Goal: Task Accomplishment & Management: Use online tool/utility

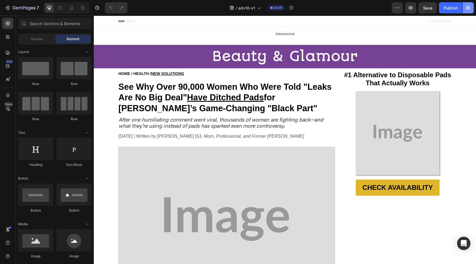
click at [464, 11] on button "button" at bounding box center [467, 7] width 11 height 11
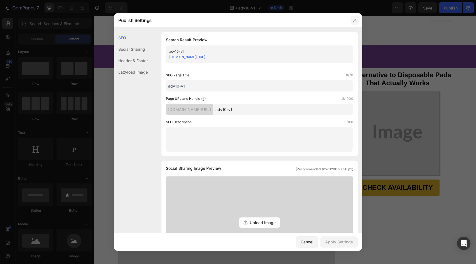
click at [354, 18] on icon "button" at bounding box center [355, 20] width 4 height 4
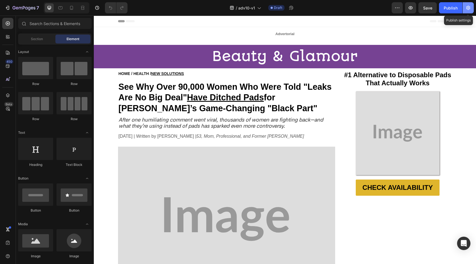
click at [472, 8] on button "button" at bounding box center [467, 7] width 11 height 11
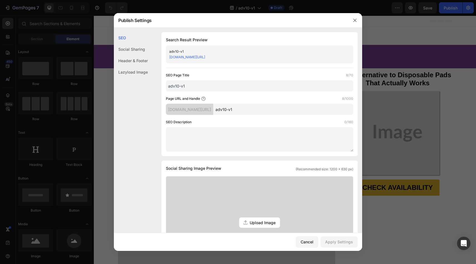
click at [250, 110] on input "adv10-v1" at bounding box center [283, 109] width 140 height 11
type input "adv10v1"
click at [336, 242] on div "Apply Settings" at bounding box center [339, 241] width 28 height 6
click at [357, 19] on button "button" at bounding box center [354, 20] width 9 height 9
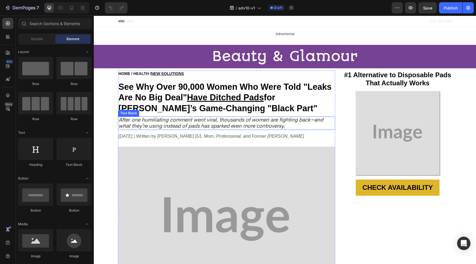
click at [374, 120] on img at bounding box center [397, 132] width 83 height 83
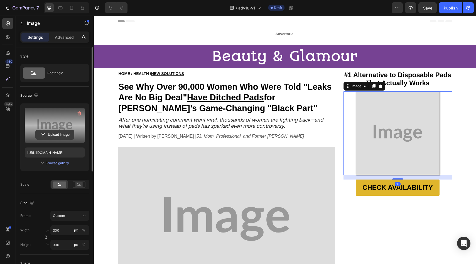
click at [66, 134] on input "file" at bounding box center [55, 134] width 38 height 9
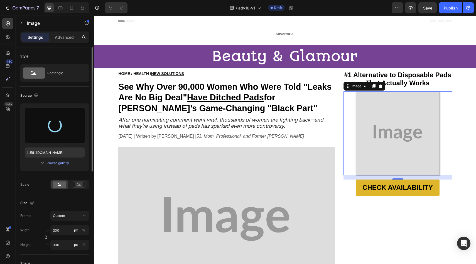
type input "[URL][DOMAIN_NAME]"
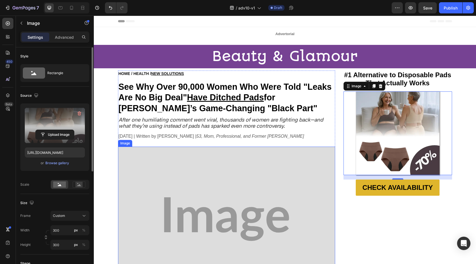
click at [237, 159] on img at bounding box center [226, 218] width 217 height 145
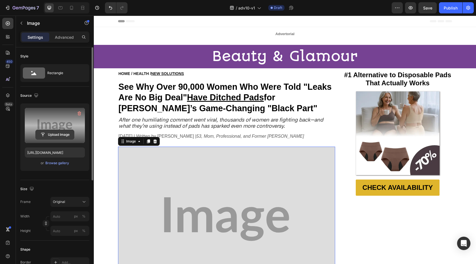
click at [45, 135] on input "file" at bounding box center [55, 134] width 38 height 9
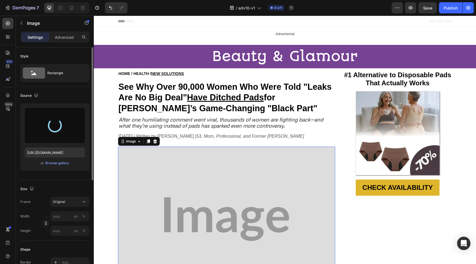
type input "[URL][DOMAIN_NAME]"
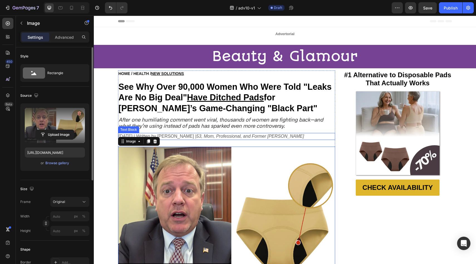
click at [246, 134] on icon "53, Mom, Professional, and Former [PERSON_NAME]" at bounding box center [250, 136] width 108 height 5
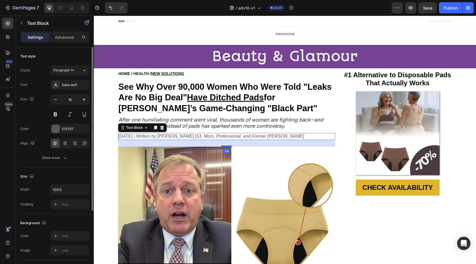
click at [178, 135] on p "[DATE] | Written by [PERSON_NAME] | 53, Mom, Professional, and Former [PERSON_N…" at bounding box center [227, 136] width 216 height 6
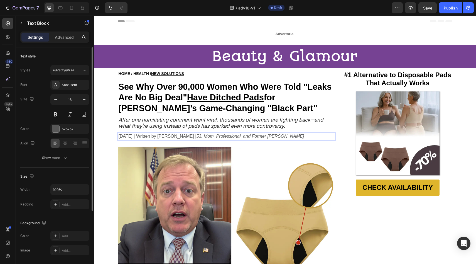
click at [172, 136] on p "[DATE] | Written by [PERSON_NAME] | 53, Mom, Professional, and Former [PERSON_N…" at bounding box center [227, 136] width 216 height 6
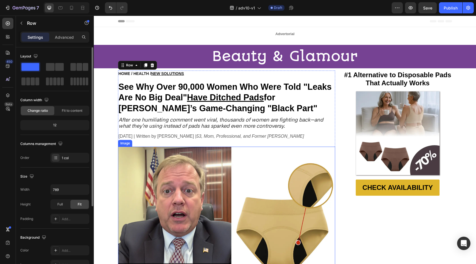
click at [218, 152] on img at bounding box center [226, 218] width 217 height 145
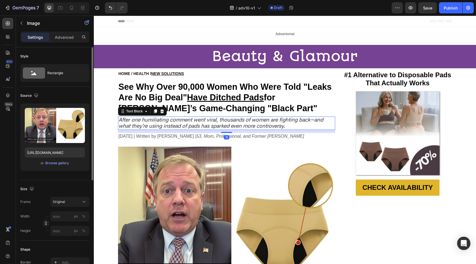
click at [164, 122] on icon "After one humiliating comment went viral, thousands of women are fighting back—…" at bounding box center [221, 122] width 205 height 13
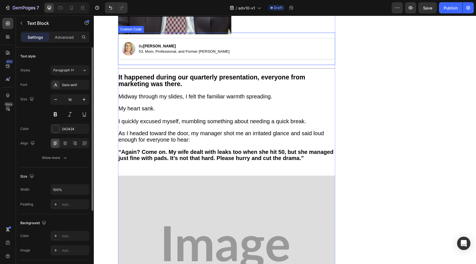
scroll to position [243, 0]
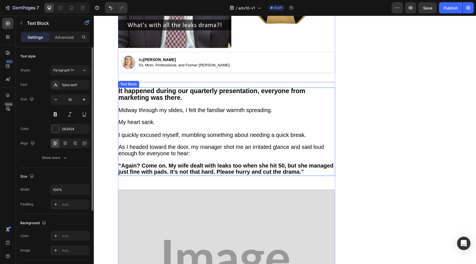
click at [181, 113] on p at bounding box center [227, 116] width 216 height 6
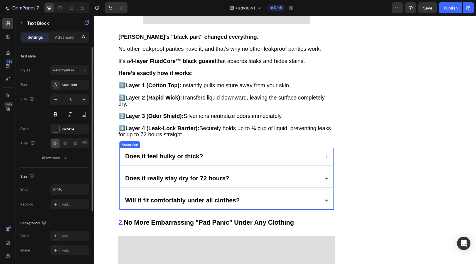
scroll to position [877, 0]
click at [186, 152] on div "Does it feel bulky or thick?" at bounding box center [164, 156] width 80 height 8
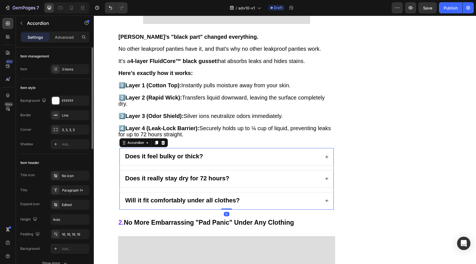
click at [215, 152] on div "Does it feel bulky or thick?" at bounding box center [222, 156] width 196 height 8
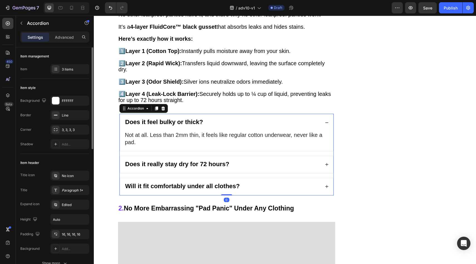
scroll to position [926, 0]
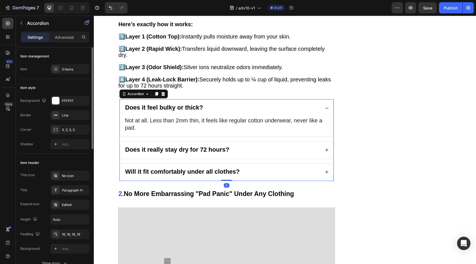
click at [210, 104] on div "Does it feel bulky or thick?" at bounding box center [222, 108] width 196 height 8
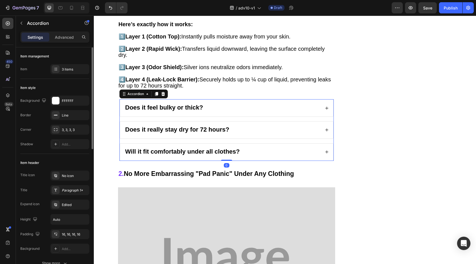
click at [237, 126] on div "Does it really stay dry for 72 hours?" at bounding box center [222, 130] width 196 height 8
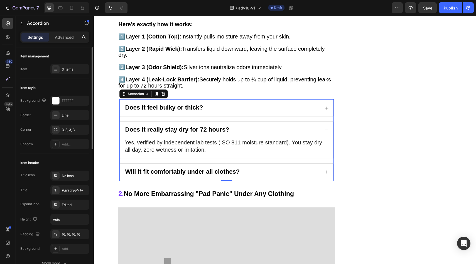
click at [237, 126] on div "Does it really stay dry for 72 hours?" at bounding box center [222, 130] width 196 height 8
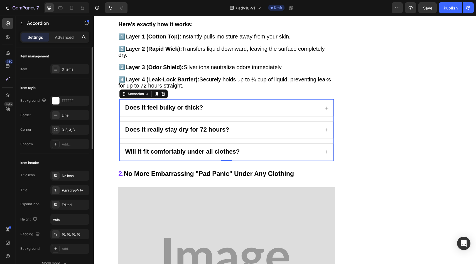
click at [243, 148] on div "Will it fit comfortably under all clothes?" at bounding box center [222, 152] width 196 height 8
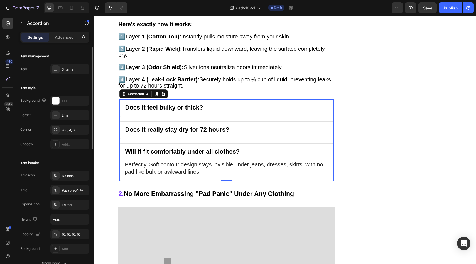
click at [245, 148] on div "Will it fit comfortably under all clothes?" at bounding box center [222, 152] width 196 height 8
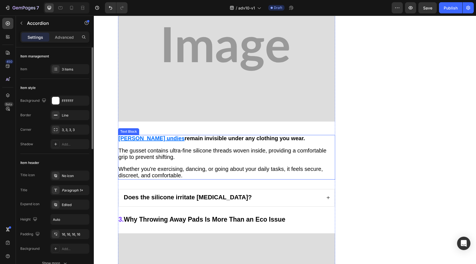
scroll to position [1163, 0]
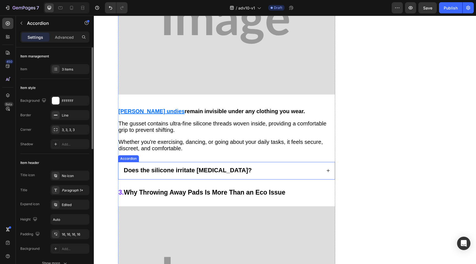
click at [240, 166] on div "Does the silicone irritate [MEDICAL_DATA]?" at bounding box center [222, 170] width 199 height 8
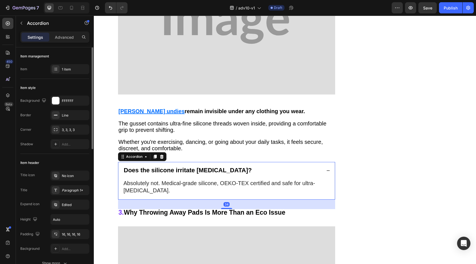
click at [241, 166] on div "Does the silicone irritate [MEDICAL_DATA]?" at bounding box center [222, 170] width 199 height 8
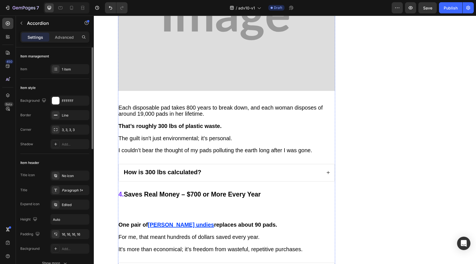
scroll to position [1426, 0]
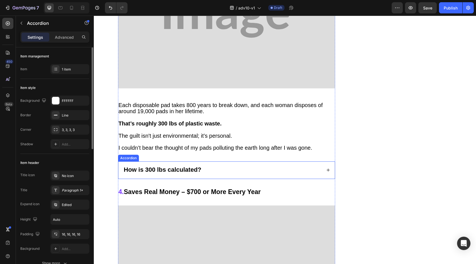
click at [220, 166] on div "How is 300 lbs calculated?" at bounding box center [222, 170] width 199 height 8
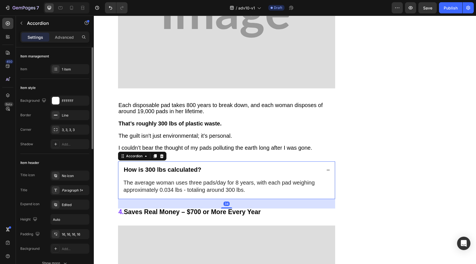
click at [220, 166] on div "How is 300 lbs calculated?" at bounding box center [222, 170] width 199 height 8
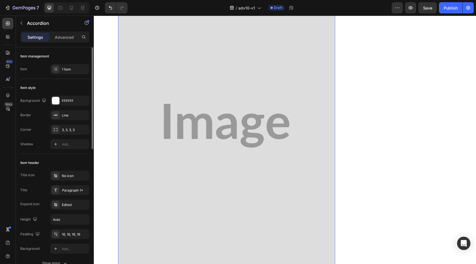
scroll to position [1525, 0]
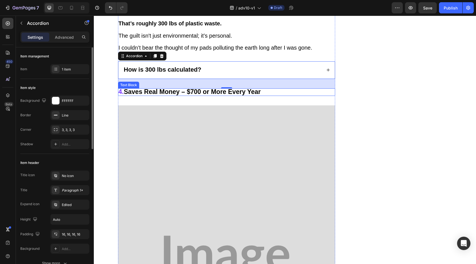
click at [187, 88] on strong "Saves Real Money – $700 or More Every Year" at bounding box center [192, 91] width 137 height 7
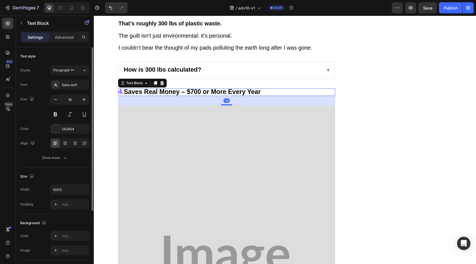
click at [189, 88] on strong "Saves Real Money – $700 or More Every Year" at bounding box center [192, 91] width 137 height 7
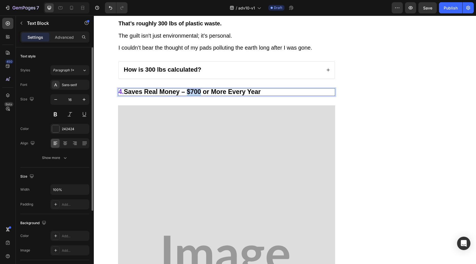
click at [188, 88] on strong "Saves Real Money – $700 or More Every Year" at bounding box center [192, 91] width 137 height 7
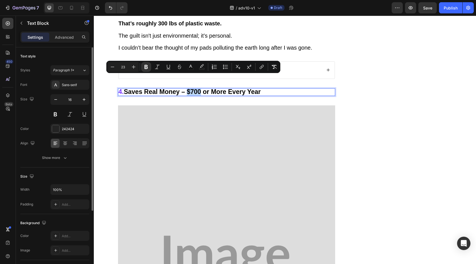
click at [187, 88] on strong "Saves Real Money – $700 or More Every Year" at bounding box center [192, 91] width 137 height 7
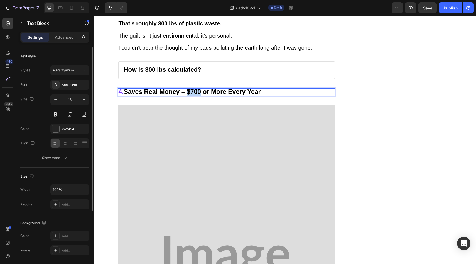
click at [188, 88] on strong "Saves Real Money – $700 or More Every Year" at bounding box center [192, 91] width 137 height 7
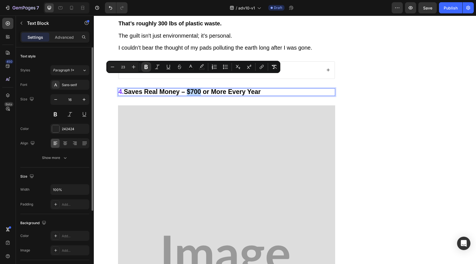
click at [189, 88] on strong "Saves Real Money – $700 or More Every Year" at bounding box center [192, 91] width 137 height 7
click at [190, 88] on strong "Saves Real Money – $700 or More Every Year" at bounding box center [192, 91] width 137 height 7
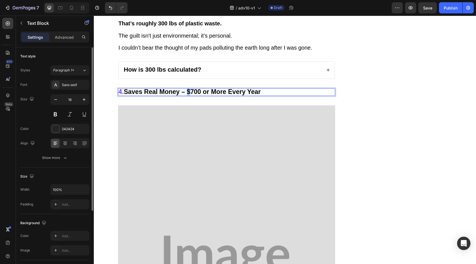
click at [188, 88] on strong "Saves Real Money – $700 or More Every Year" at bounding box center [192, 91] width 137 height 7
click at [217, 61] on div "How is 300 lbs calculated?" at bounding box center [227, 69] width 216 height 17
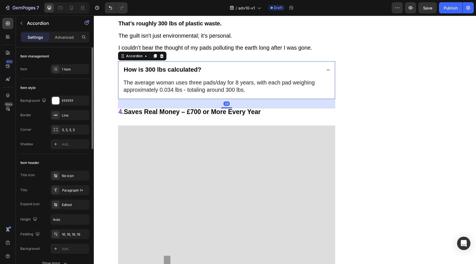
click at [218, 66] on div "How is 300 lbs calculated?" at bounding box center [222, 70] width 199 height 8
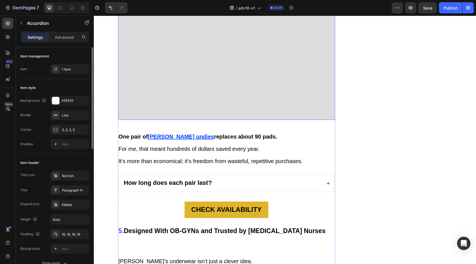
scroll to position [1818, 0]
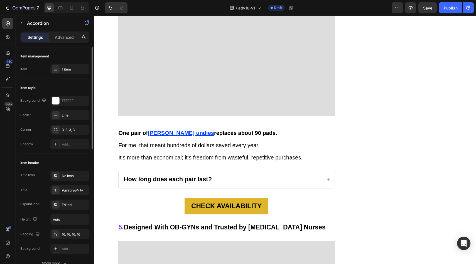
click at [215, 175] on div "How long does each pair last?" at bounding box center [222, 179] width 199 height 8
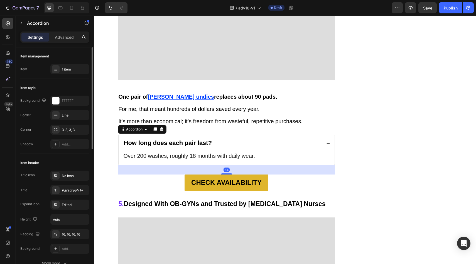
click at [217, 139] on div "How long does each pair last?" at bounding box center [222, 143] width 199 height 8
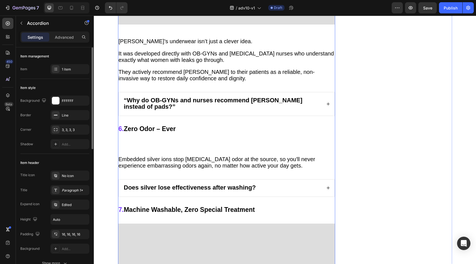
scroll to position [2176, 0]
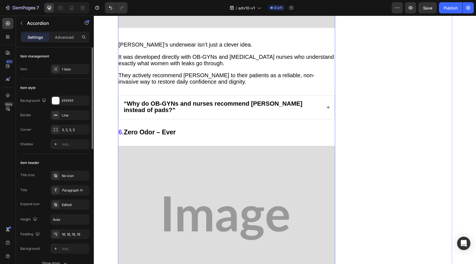
click at [210, 95] on div "“Why do OB-GYNs and nurses recommend [PERSON_NAME] instead of pads?”" at bounding box center [227, 106] width 216 height 23
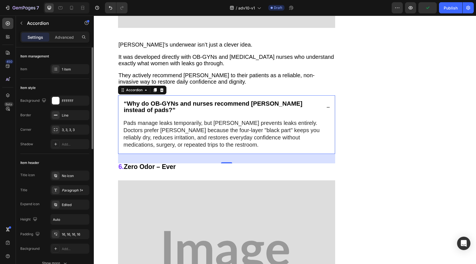
click at [212, 100] on strong "“Why do OB-GYNs and nurses recommend [PERSON_NAME] instead of pads?”" at bounding box center [213, 106] width 179 height 13
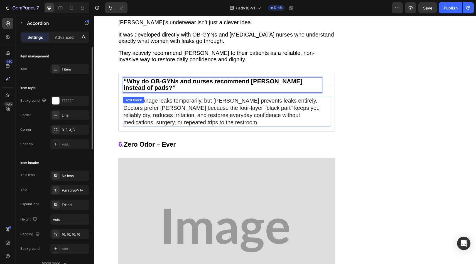
scroll to position [2182, 0]
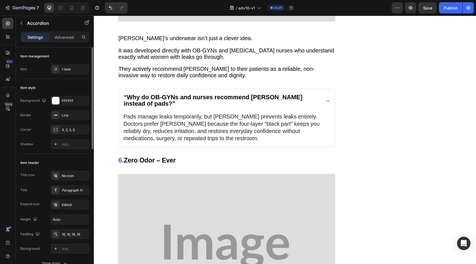
click at [326, 99] on icon at bounding box center [328, 101] width 4 height 4
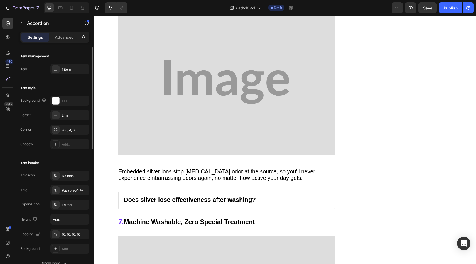
scroll to position [2344, 0]
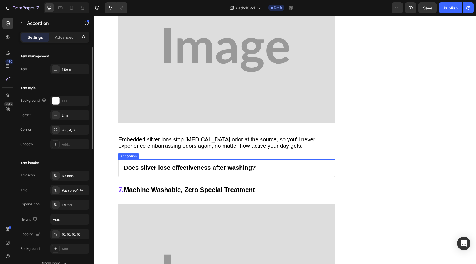
click at [322, 159] on div "Does silver lose effectiveness after washing?" at bounding box center [227, 167] width 216 height 17
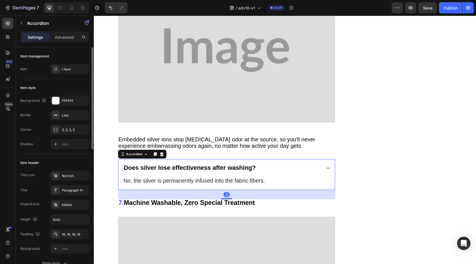
click at [326, 166] on icon at bounding box center [328, 168] width 4 height 4
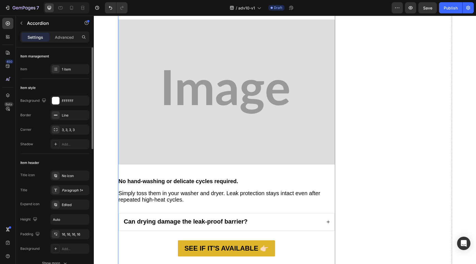
scroll to position [2646, 0]
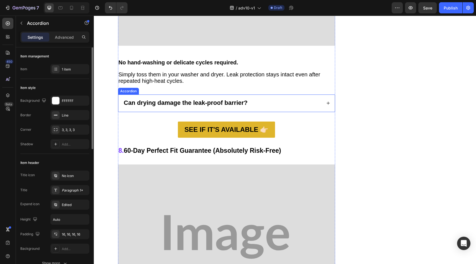
click at [323, 95] on div "Can drying damage the leak-proof barrier?" at bounding box center [227, 103] width 216 height 17
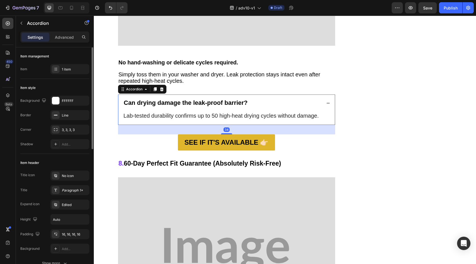
click at [323, 95] on div "Can drying damage the leak-proof barrier?" at bounding box center [227, 103] width 216 height 17
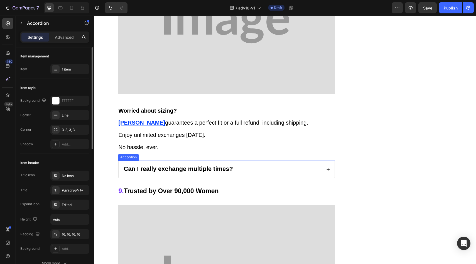
click at [323, 161] on div "Can I really exchange multiple times?" at bounding box center [227, 169] width 216 height 17
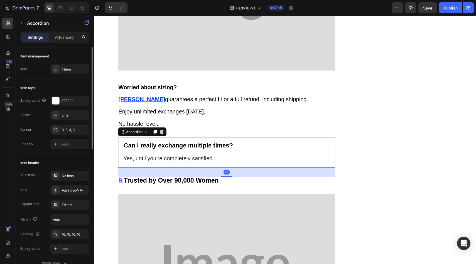
scroll to position [2967, 0]
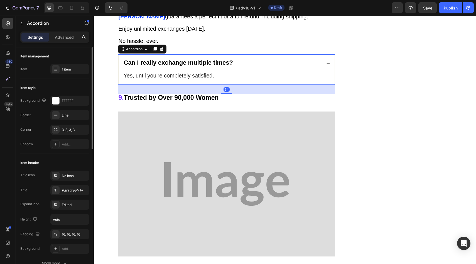
click at [321, 55] on div "Can I really exchange multiple times?" at bounding box center [227, 63] width 216 height 17
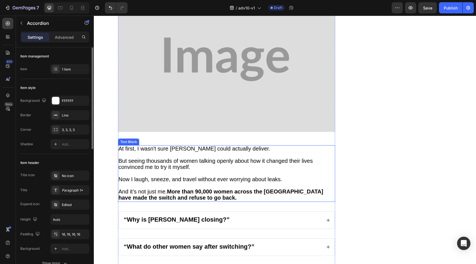
scroll to position [3126, 0]
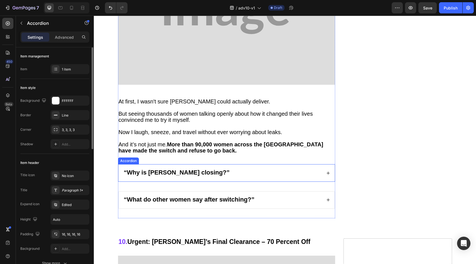
click at [322, 164] on div "“Why is [PERSON_NAME] closing?”" at bounding box center [227, 172] width 216 height 17
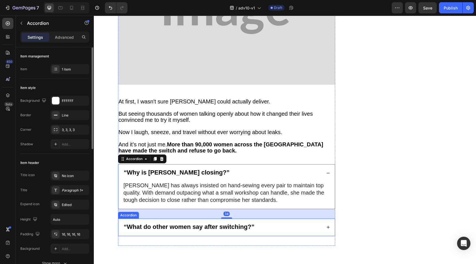
click at [321, 218] on div "“What do other women say after switching?”" at bounding box center [227, 226] width 216 height 17
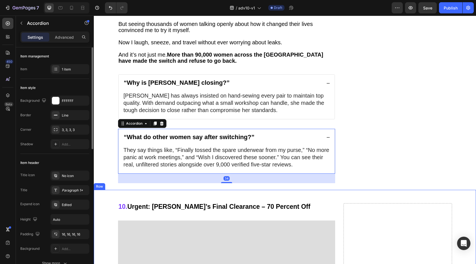
scroll to position [3216, 0]
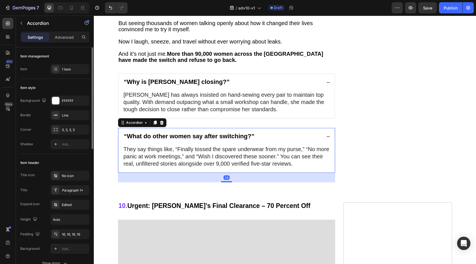
click at [324, 128] on div "“What do other women say after switching?”" at bounding box center [227, 136] width 216 height 17
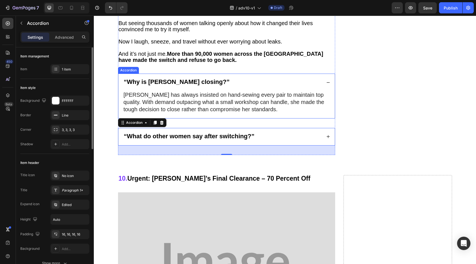
click at [323, 74] on div "“Why is [PERSON_NAME] closing?”" at bounding box center [227, 82] width 216 height 17
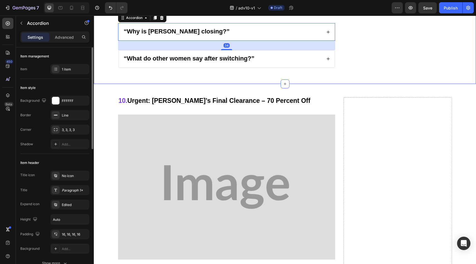
scroll to position [3266, 0]
click at [326, 57] on icon at bounding box center [328, 59] width 4 height 4
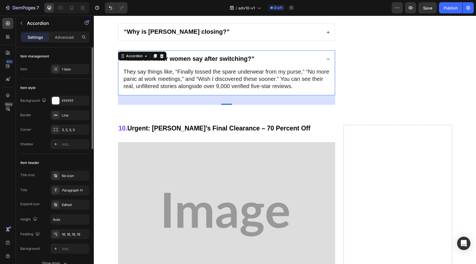
click at [326, 57] on icon at bounding box center [328, 59] width 4 height 4
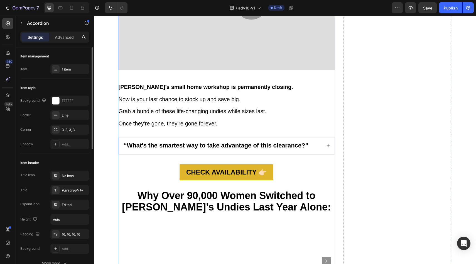
scroll to position [3428, 0]
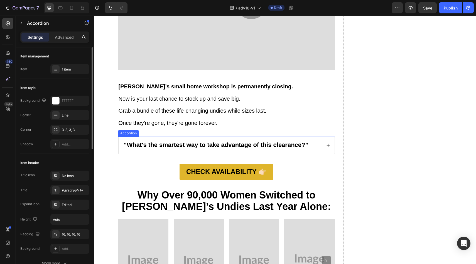
click at [319, 141] on div "“What's the smartest way to take advantage of this clearance?”" at bounding box center [227, 145] width 216 height 17
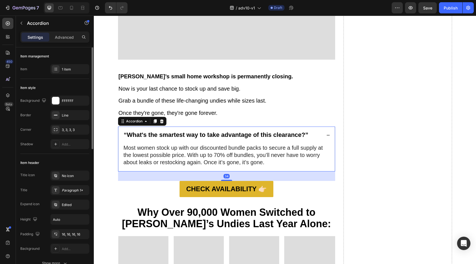
click at [325, 130] on div "“What's the smartest way to take advantage of this clearance?”" at bounding box center [227, 135] width 216 height 17
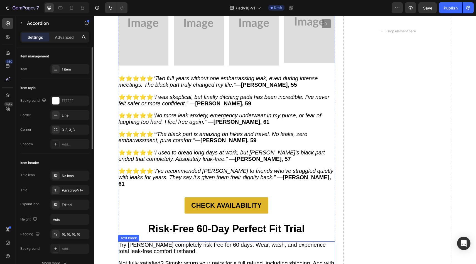
scroll to position [3693, 0]
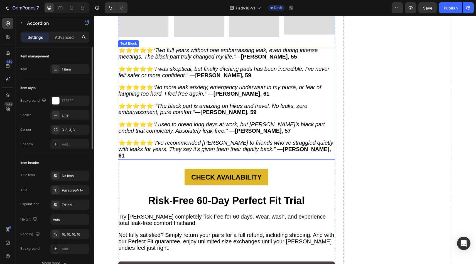
click at [235, 128] on strong "[PERSON_NAME], 57" at bounding box center [263, 130] width 56 height 6
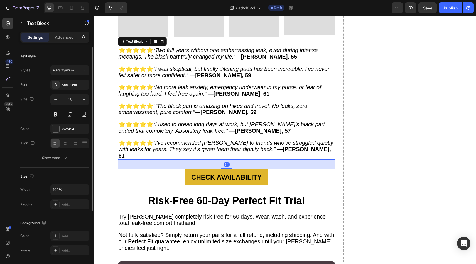
click at [235, 128] on strong "[PERSON_NAME], 57" at bounding box center [263, 130] width 56 height 6
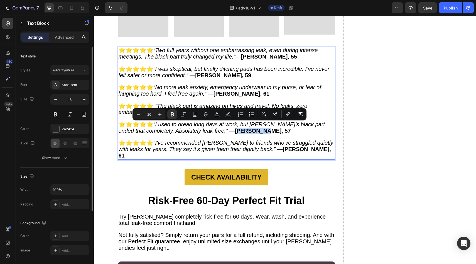
click at [264, 134] on p "Rich Text Editor. Editing area: main" at bounding box center [227, 137] width 216 height 6
type input "16"
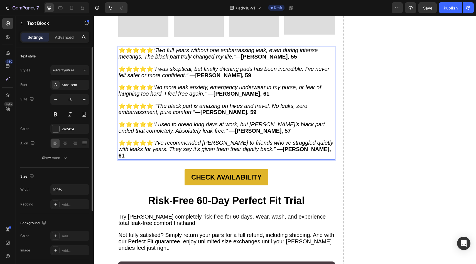
click at [262, 146] on strong "[PERSON_NAME], 61" at bounding box center [225, 152] width 212 height 13
click at [253, 143] on span "⭐️⭐️⭐️⭐️⭐️ “I've recommended [PERSON_NAME] to friends who've struggled quietly …" at bounding box center [226, 148] width 215 height 19
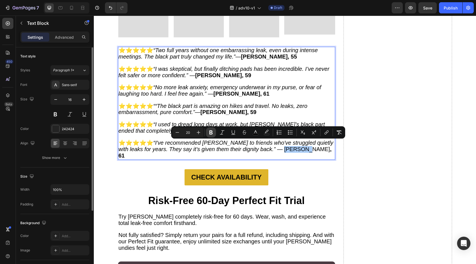
click at [210, 131] on icon "Editor contextual toolbar" at bounding box center [210, 132] width 3 height 4
click at [229, 97] on p "Rich Text Editor. Editing area: main" at bounding box center [227, 100] width 216 height 6
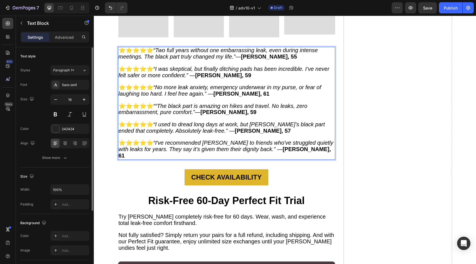
click at [222, 90] on strong "[PERSON_NAME], 61" at bounding box center [241, 93] width 56 height 6
click at [227, 93] on strong "[PERSON_NAME], 61" at bounding box center [241, 93] width 56 height 6
click at [223, 91] on strong "Mari, 61" at bounding box center [223, 93] width 21 height 6
click at [225, 91] on strong "Mari, 61" at bounding box center [223, 93] width 21 height 6
click at [195, 74] on strong "[PERSON_NAME], 59" at bounding box center [223, 75] width 56 height 6
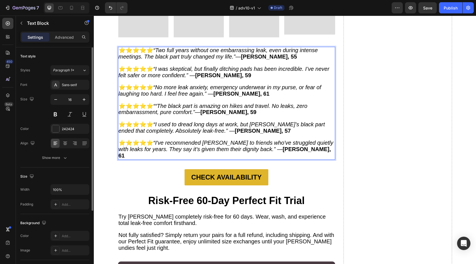
click at [250, 55] on strong "[PERSON_NAME], 55" at bounding box center [269, 56] width 56 height 6
click at [255, 53] on strong "engA, 55" at bounding box center [252, 56] width 23 height 6
click at [251, 56] on strong "eng, 55" at bounding box center [250, 56] width 19 height 6
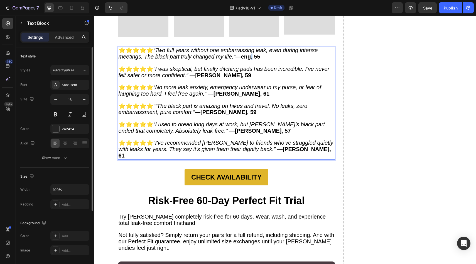
scroll to position [3694, 0]
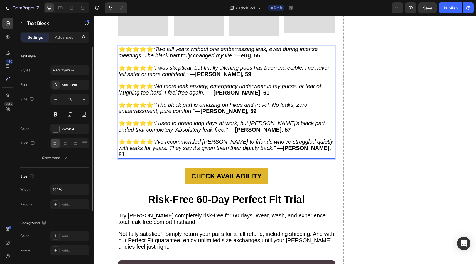
click at [251, 59] on p "Rich Text Editor. Editing area: main" at bounding box center [227, 62] width 216 height 6
click at [250, 55] on strong "eng, 55" at bounding box center [250, 55] width 19 height 6
click at [242, 54] on strong ", 55" at bounding box center [245, 55] width 9 height 6
click at [245, 54] on span "⭐️⭐️⭐️⭐️⭐️ “Two full years without one embarrassing leak, even during intense m…" at bounding box center [218, 52] width 199 height 13
click at [248, 55] on span "⭐️⭐️⭐️⭐️⭐️ “Two full years without one embarrassing leak, even during intense m…" at bounding box center [218, 52] width 199 height 13
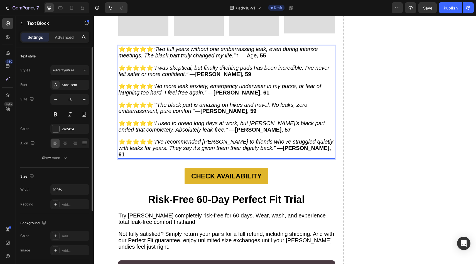
click at [236, 53] on span "⭐️⭐️⭐️⭐️⭐️ “Two full years without one embarrassing leak, even during intense m…" at bounding box center [218, 52] width 199 height 13
click at [252, 55] on strong ", 55" at bounding box center [256, 55] width 9 height 6
click at [249, 53] on strong ", 55" at bounding box center [253, 55] width 9 height 6
click at [252, 54] on strong ", 55" at bounding box center [256, 55] width 9 height 6
click at [254, 54] on span "⭐️⭐️⭐️⭐️⭐️ “Two full years without one embarrassing leak, even during intense m…" at bounding box center [218, 52] width 199 height 13
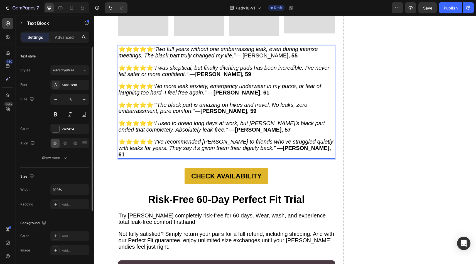
click at [249, 55] on span "⭐️⭐️⭐️⭐️⭐️ “Two full years without one embarrassing leak, even during intense m…" at bounding box center [218, 52] width 199 height 13
click at [250, 83] on icon "“No more leak anxiety, emergency underwear in my purse, or fear of laughing too…" at bounding box center [220, 89] width 203 height 13
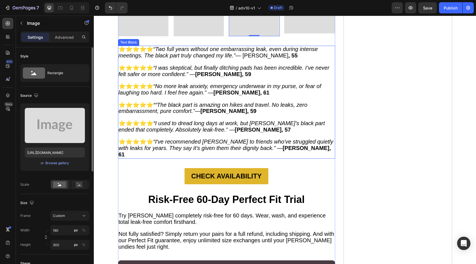
click at [253, 52] on span "⭐️⭐️⭐️⭐️⭐️ “Two full years without one embarrassing leak, even during intense m…" at bounding box center [218, 52] width 199 height 13
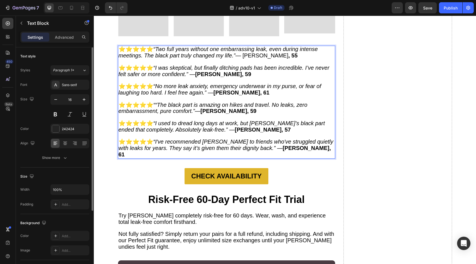
click at [250, 53] on span "⭐️⭐️⭐️⭐️⭐️ “Two full years without one embarrassing leak, even during intense m…" at bounding box center [218, 52] width 199 height 13
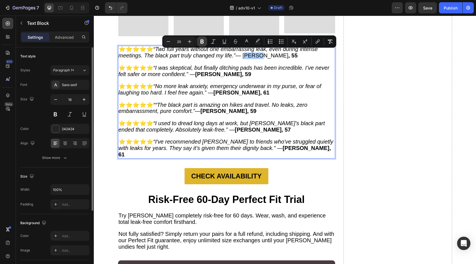
click at [204, 41] on icon "Editor contextual toolbar" at bounding box center [202, 42] width 6 height 6
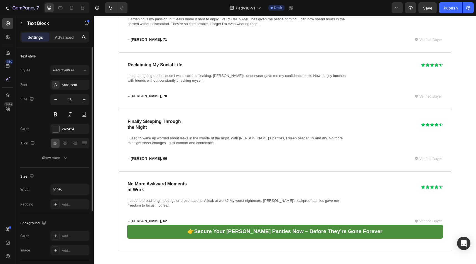
scroll to position [4180, 0]
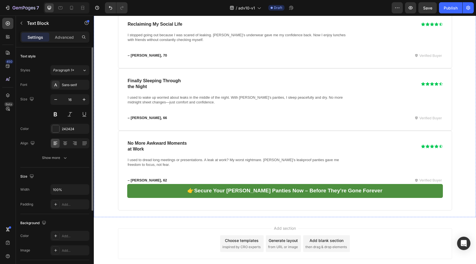
click at [72, 37] on p "Advanced" at bounding box center [64, 37] width 19 height 6
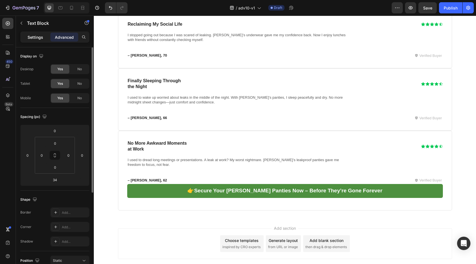
click at [40, 34] on div "Settings" at bounding box center [35, 37] width 28 height 9
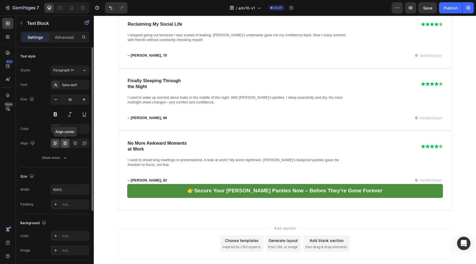
click at [65, 142] on icon at bounding box center [65, 142] width 3 height 1
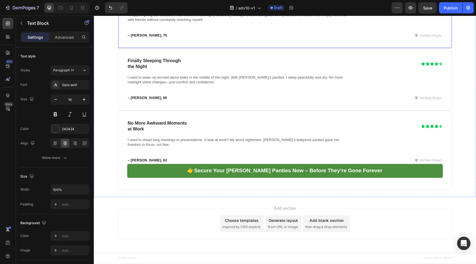
scroll to position [4394, 0]
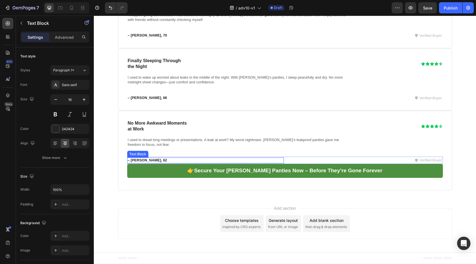
click at [132, 159] on p "– [PERSON_NAME], 62" at bounding box center [158, 160] width 60 height 5
click at [135, 159] on p "– [PERSON_NAME], 62" at bounding box center [158, 160] width 60 height 5
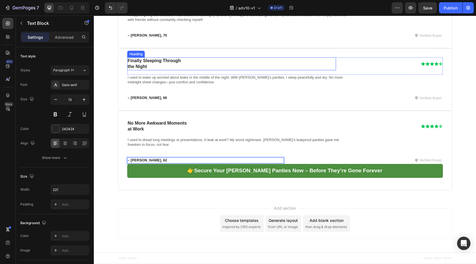
scroll to position [4344, 0]
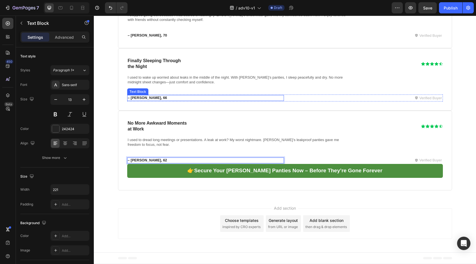
click at [134, 100] on p "– [PERSON_NAME], 66" at bounding box center [158, 97] width 60 height 5
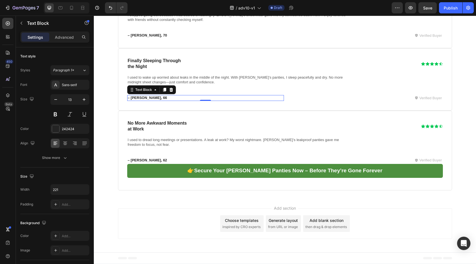
click at [134, 100] on p "– [PERSON_NAME], 66" at bounding box center [158, 97] width 60 height 5
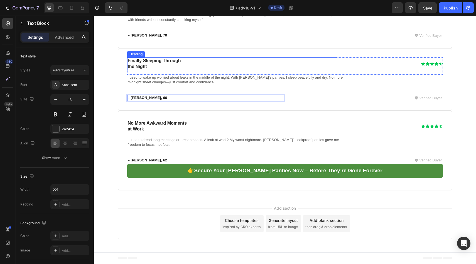
scroll to position [4296, 0]
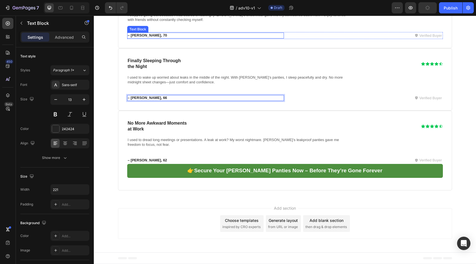
click at [142, 38] on p "– [PERSON_NAME], 70" at bounding box center [158, 35] width 60 height 5
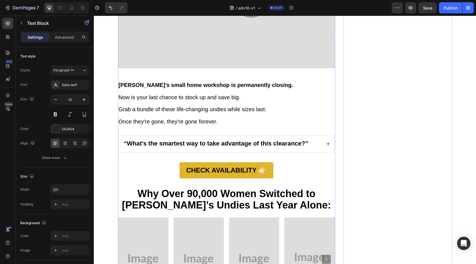
scroll to position [3425, 0]
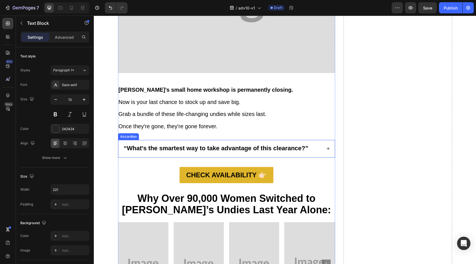
click at [233, 141] on div "“What's the smartest way to take advantage of this clearance?”" at bounding box center [227, 148] width 216 height 17
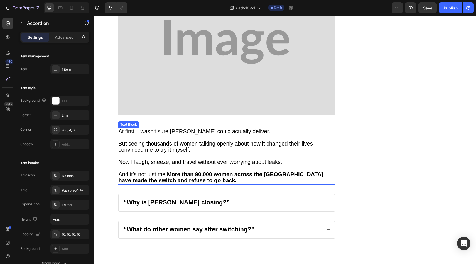
scroll to position [3075, 0]
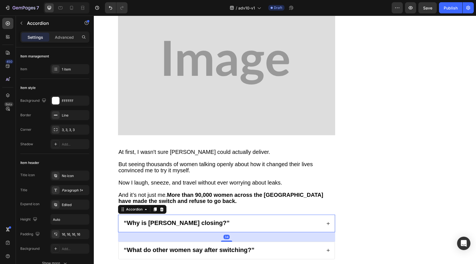
click at [238, 219] on div "“Why is [PERSON_NAME] closing?”" at bounding box center [222, 223] width 199 height 8
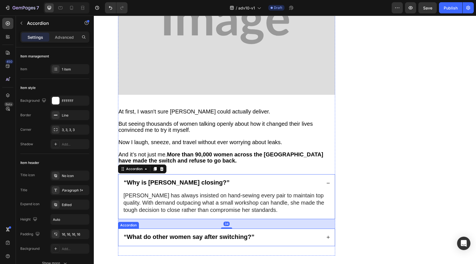
click at [274, 233] on div "“What do other women say after switching?”" at bounding box center [222, 237] width 199 height 8
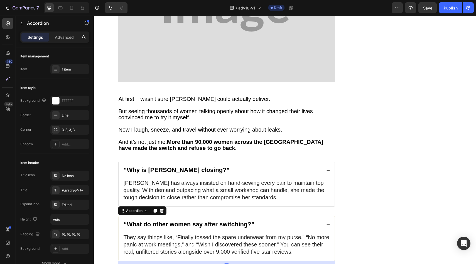
scroll to position [3158, 0]
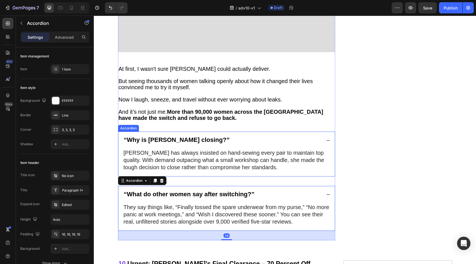
click at [310, 132] on div "“Why is [PERSON_NAME] closing?”" at bounding box center [227, 140] width 216 height 17
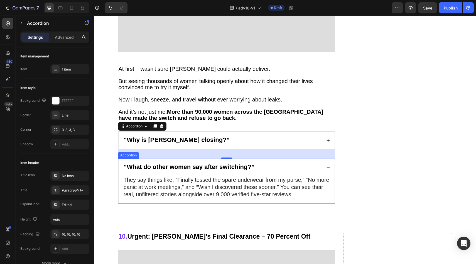
click at [286, 163] on div "“What do other women say after switching?”" at bounding box center [222, 167] width 199 height 8
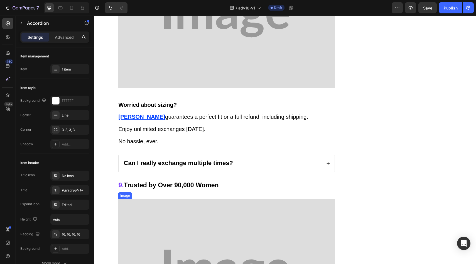
scroll to position [2837, 0]
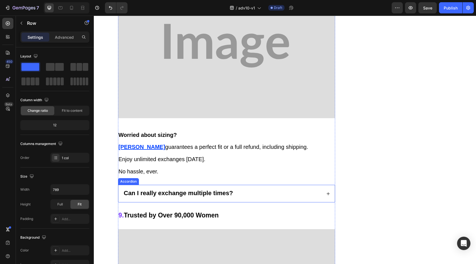
click at [242, 189] on div "Can I really exchange multiple times?" at bounding box center [222, 193] width 199 height 8
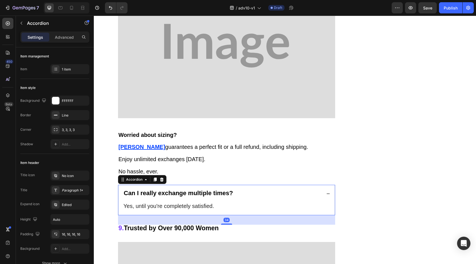
click at [243, 189] on div "Can I really exchange multiple times?" at bounding box center [222, 193] width 199 height 8
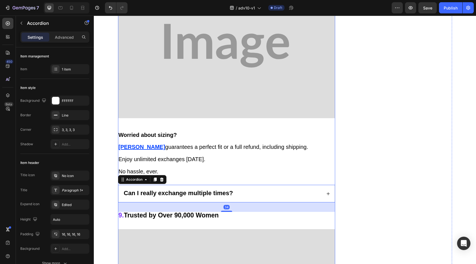
click at [239, 168] on p "No hassle, ever." at bounding box center [227, 171] width 216 height 6
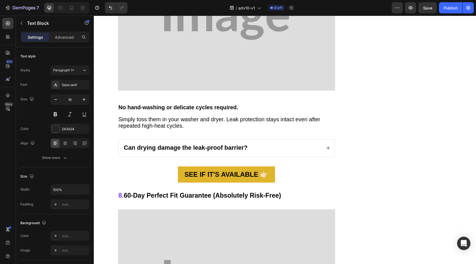
scroll to position [2578, 0]
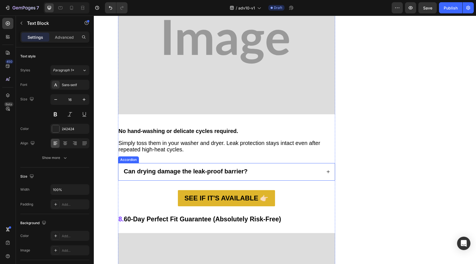
click at [264, 168] on div "Can drying damage the leak-proof barrier?" at bounding box center [222, 172] width 199 height 8
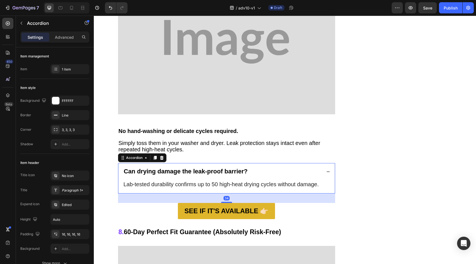
click at [264, 168] on div "Can drying damage the leak-proof barrier?" at bounding box center [222, 172] width 199 height 8
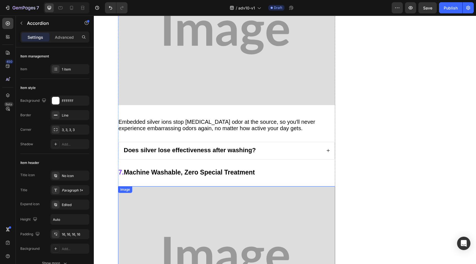
scroll to position [2342, 0]
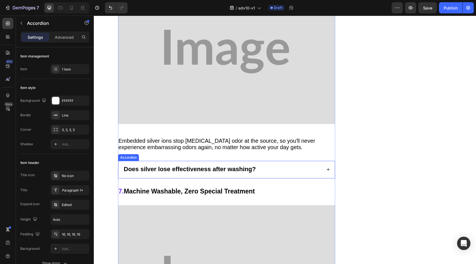
click at [254, 161] on div "Does silver lose effectiveness after washing?" at bounding box center [227, 169] width 216 height 17
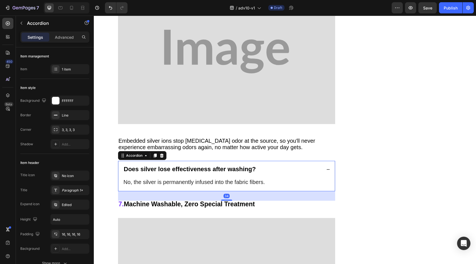
click at [259, 165] on div "Does silver lose effectiveness after washing?" at bounding box center [222, 169] width 199 height 8
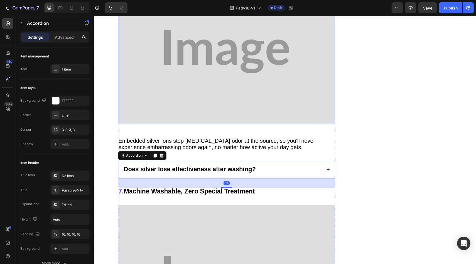
scroll to position [2148, 0]
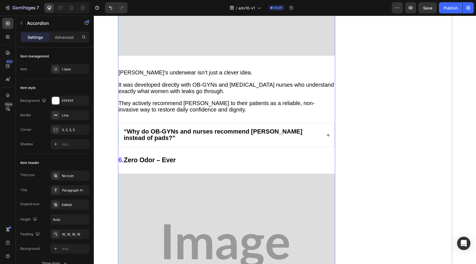
click at [248, 128] on div "“Why do OB-GYNs and nurses recommend [PERSON_NAME] instead of pads?”" at bounding box center [222, 135] width 199 height 14
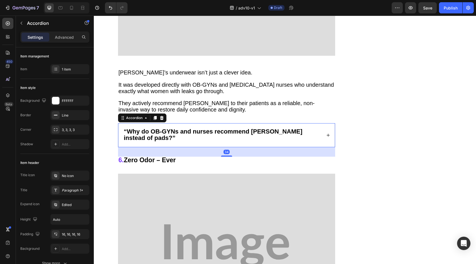
click at [326, 133] on icon at bounding box center [328, 135] width 4 height 4
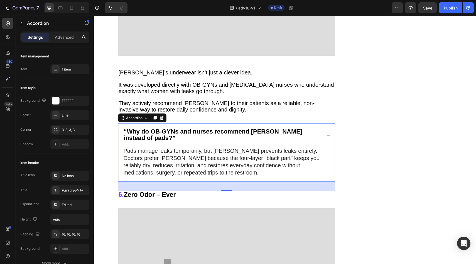
click at [326, 133] on icon at bounding box center [328, 135] width 4 height 4
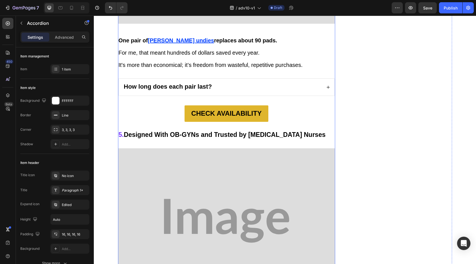
scroll to position [1879, 0]
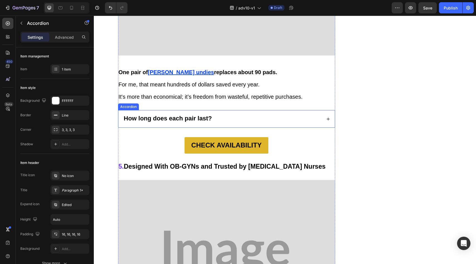
click at [324, 110] on div "How long does each pair last?" at bounding box center [227, 118] width 216 height 17
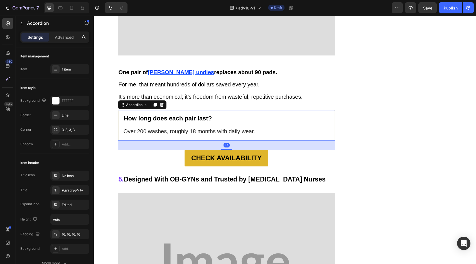
click at [326, 117] on icon at bounding box center [328, 119] width 4 height 4
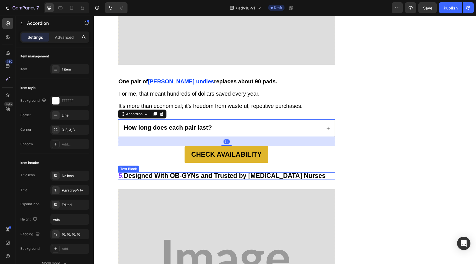
scroll to position [1836, 0]
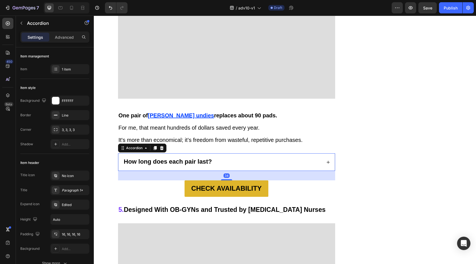
click at [332, 153] on div "How long does each pair last?" at bounding box center [227, 161] width 216 height 17
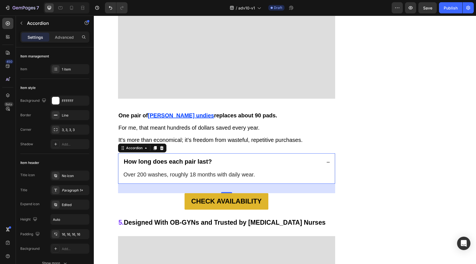
click at [326, 160] on icon at bounding box center [328, 162] width 4 height 4
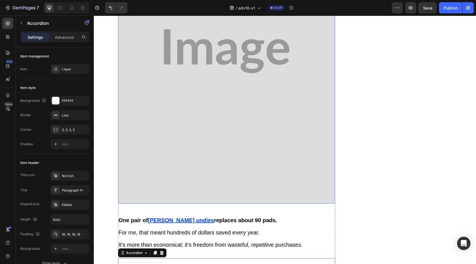
scroll to position [1732, 0]
click at [201, 229] on span "For me, that meant hundreds of dollars saved every year." at bounding box center [189, 232] width 141 height 6
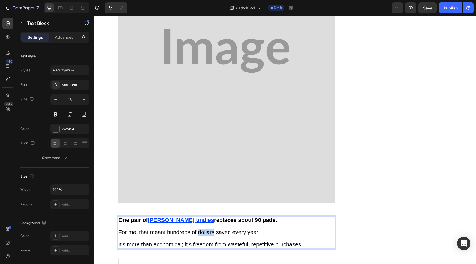
click at [201, 229] on span "For me, that meant hundreds of dollars saved every year." at bounding box center [189, 232] width 141 height 6
click at [257, 223] on p "Rich Text Editor. Editing area: main" at bounding box center [227, 226] width 216 height 6
click at [262, 229] on p "For me, that meant hundreds of pounds saved every year." at bounding box center [227, 232] width 216 height 6
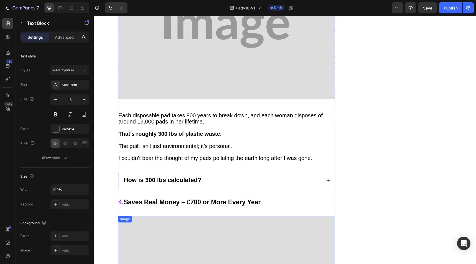
scroll to position [1372, 0]
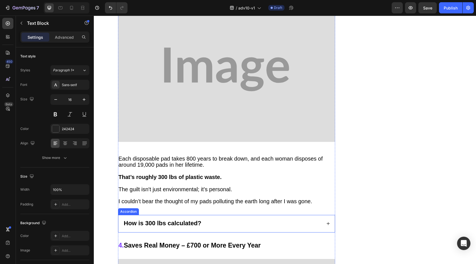
click at [250, 219] on div "How is 300 lbs calculated?" at bounding box center [222, 223] width 199 height 8
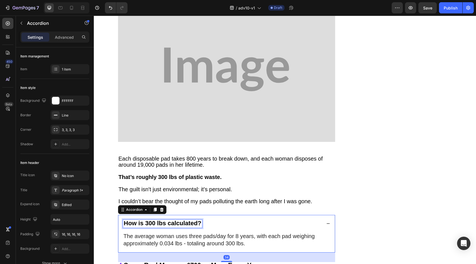
click at [162, 219] on strong "How is 300 lbs calculated?" at bounding box center [163, 222] width 78 height 7
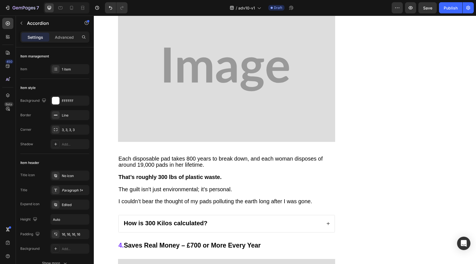
click at [233, 219] on div "How is 300 Kilos calculated?" at bounding box center [222, 223] width 199 height 8
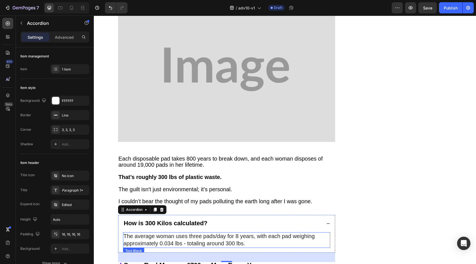
click at [175, 233] on span "The average woman uses three pads/day for 8 years, with each pad weighing appro…" at bounding box center [219, 239] width 191 height 13
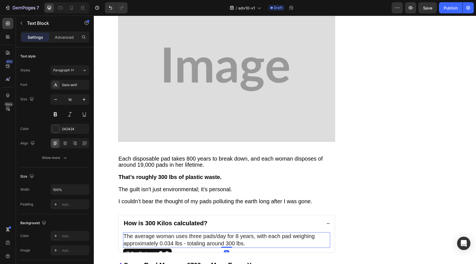
click at [176, 233] on span "The average woman uses three pads/day for 8 years, with each pad weighing appro…" at bounding box center [219, 239] width 191 height 13
click at [178, 233] on span "The average woman uses three pads/day for 8 years, with each pad weighing appro…" at bounding box center [219, 239] width 191 height 13
click at [179, 233] on span "The average woman uses three pads/day for 8 years, with each pad weighing appro…" at bounding box center [219, 239] width 191 height 13
click at [269, 233] on p "The average woman uses three pads/day for 8 years, with each pad weighing appro…" at bounding box center [227, 239] width 206 height 14
click at [239, 233] on span "The average woman uses three pads/day for 8 years, with each pad weighing appro…" at bounding box center [219, 239] width 191 height 13
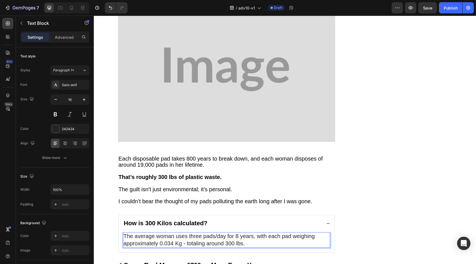
click at [240, 233] on span "The average woman uses three pads/day for 8 years, with each pad weighing appro…" at bounding box center [219, 239] width 191 height 13
click at [326, 221] on icon at bounding box center [328, 223] width 4 height 4
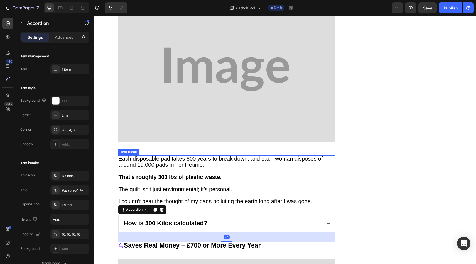
click at [170, 180] on p at bounding box center [227, 183] width 216 height 6
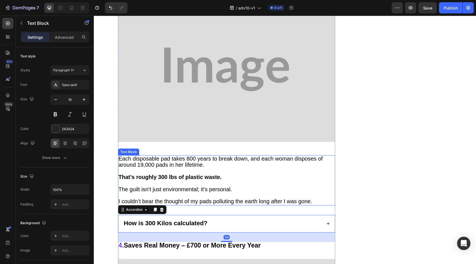
click at [170, 168] on div "Each disposable pad takes 800 years to break down, and each woman disposes of a…" at bounding box center [226, 180] width 217 height 50
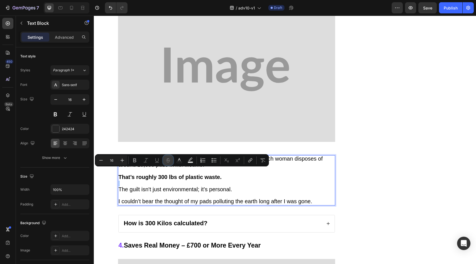
click at [171, 164] on button "Strikethrough" at bounding box center [168, 160] width 10 height 10
click at [170, 180] on p "Rich Text Editor. Editing area: main" at bounding box center [227, 183] width 216 height 6
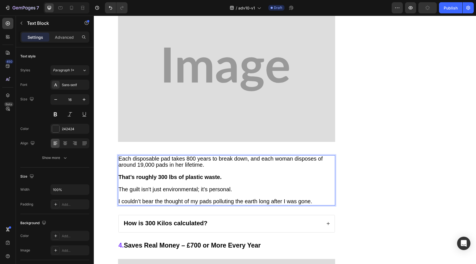
click at [168, 174] on strong "That’s roughly 300 lbs of plastic waste." at bounding box center [170, 177] width 103 height 6
drag, startPoint x: 168, startPoint y: 165, endPoint x: 174, endPoint y: 165, distance: 6.1
click at [174, 174] on strong "That’s roughly 300 lbs of plastic waste." at bounding box center [170, 177] width 103 height 6
click at [215, 180] on p "Rich Text Editor. Editing area: main" at bounding box center [227, 183] width 216 height 6
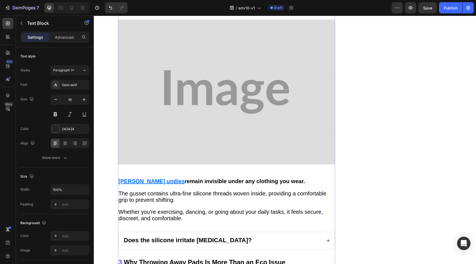
scroll to position [1171, 0]
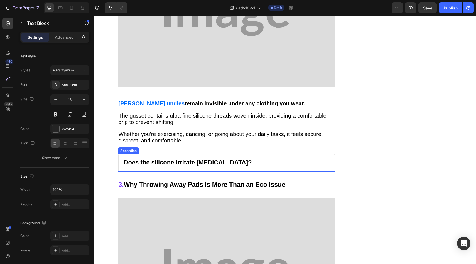
click at [197, 159] on strong "Does the silicone irritate [MEDICAL_DATA]?" at bounding box center [188, 162] width 128 height 7
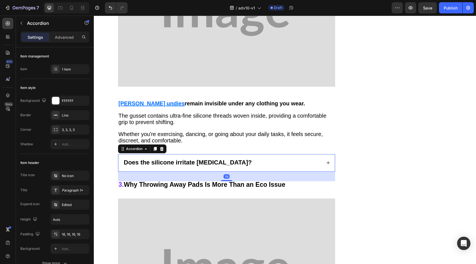
click at [238, 159] on div "Does the silicone irritate [MEDICAL_DATA]?" at bounding box center [188, 163] width 130 height 8
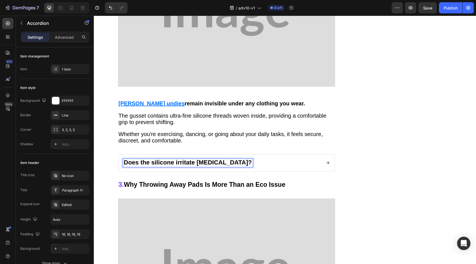
click at [253, 159] on div "Does the silicone irritate [MEDICAL_DATA]?" at bounding box center [222, 163] width 199 height 8
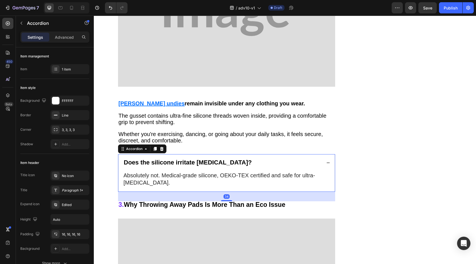
click at [253, 159] on div "Does the silicone irritate [MEDICAL_DATA]?" at bounding box center [222, 163] width 199 height 8
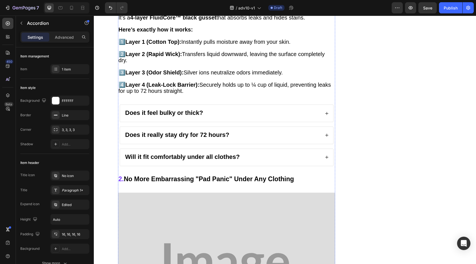
scroll to position [887, 0]
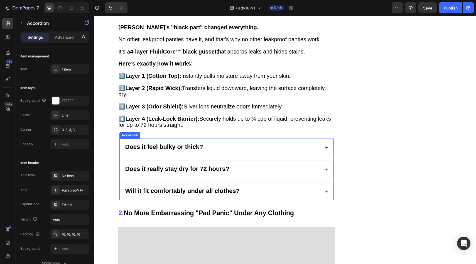
click at [250, 187] on div "Will it fit comfortably under all clothes?" at bounding box center [222, 191] width 196 height 8
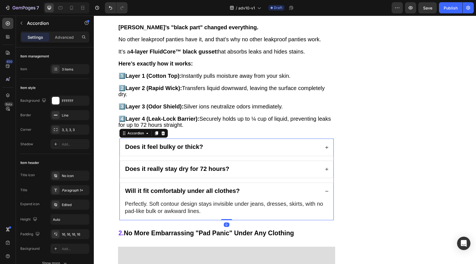
click at [250, 165] on div "Does it really stay dry for 72 hours?" at bounding box center [222, 169] width 196 height 8
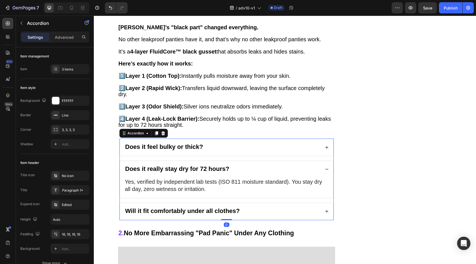
click at [255, 161] on div "Does it really stay dry for 72 hours?" at bounding box center [226, 169] width 213 height 17
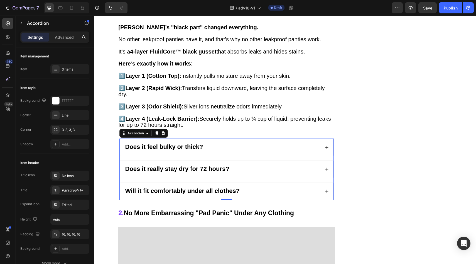
click at [254, 143] on div "Does it feel bulky or thick?" at bounding box center [222, 147] width 196 height 8
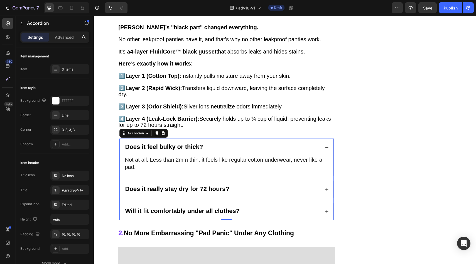
click at [254, 143] on div "Does it feel bulky or thick?" at bounding box center [222, 147] width 196 height 8
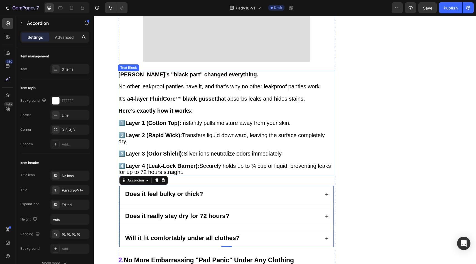
click at [221, 157] on p at bounding box center [227, 160] width 216 height 6
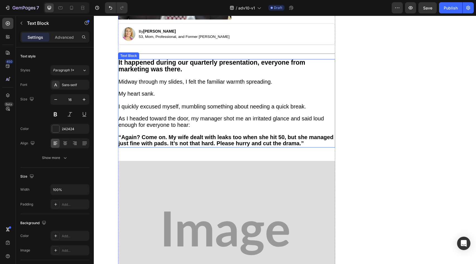
scroll to position [326, 0]
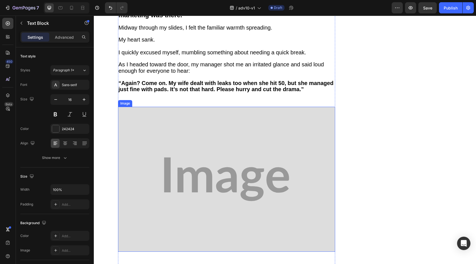
click at [229, 134] on img at bounding box center [226, 179] width 217 height 145
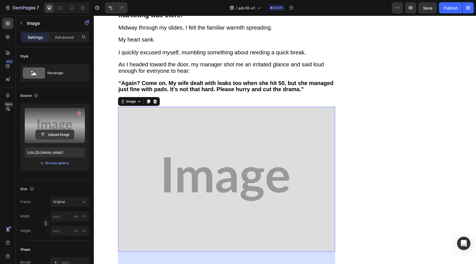
click at [62, 133] on input "file" at bounding box center [55, 134] width 38 height 9
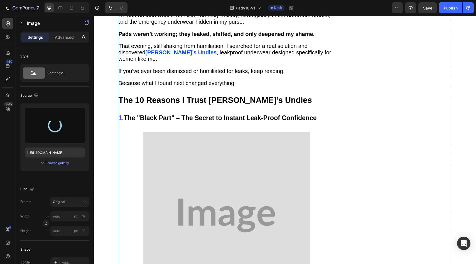
scroll to position [683, 0]
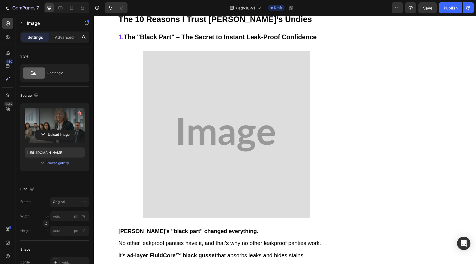
type input "[URL][DOMAIN_NAME]"
click at [175, 130] on img at bounding box center [226, 134] width 167 height 167
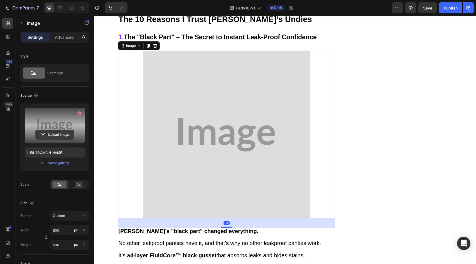
click at [66, 139] on button "Upload Image" at bounding box center [54, 134] width 39 height 10
click at [61, 135] on input "file" at bounding box center [55, 134] width 38 height 9
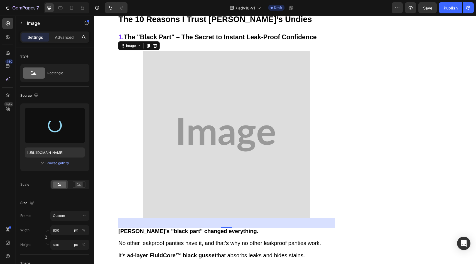
type input "[URL][DOMAIN_NAME]"
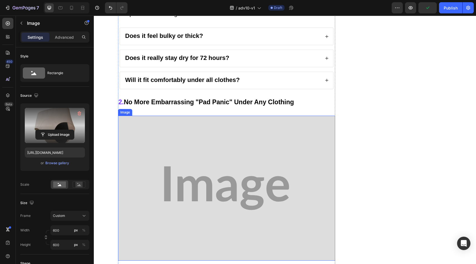
scroll to position [1075, 0]
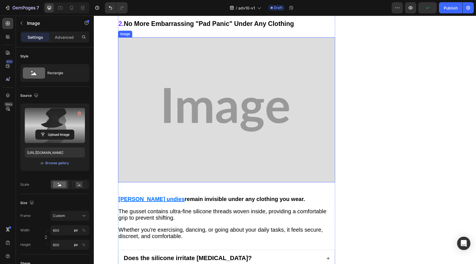
click at [224, 128] on img at bounding box center [226, 109] width 217 height 145
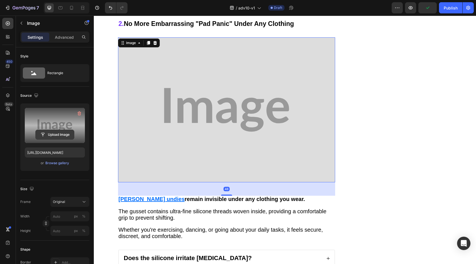
click at [65, 131] on input "file" at bounding box center [55, 134] width 38 height 9
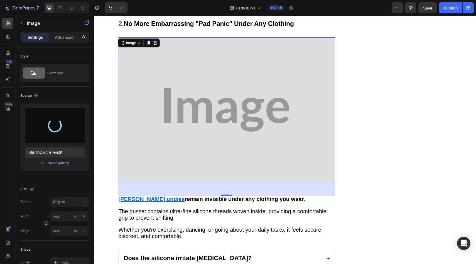
type input "[URL][DOMAIN_NAME]"
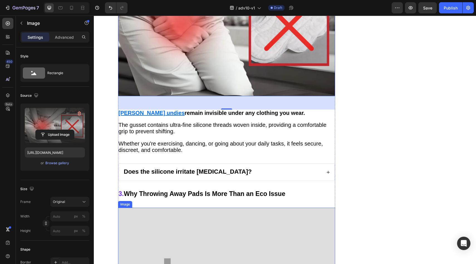
scroll to position [1265, 0]
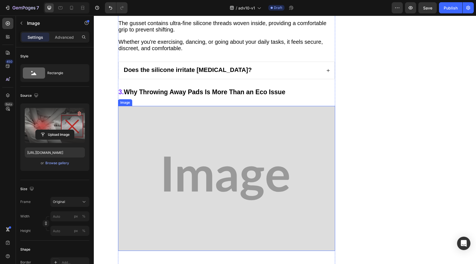
click at [225, 142] on img at bounding box center [226, 178] width 217 height 145
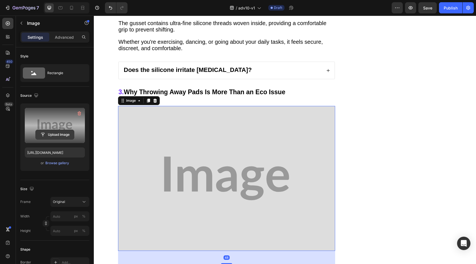
click at [74, 131] on input "file" at bounding box center [55, 134] width 38 height 9
click at [69, 133] on input "file" at bounding box center [55, 134] width 38 height 9
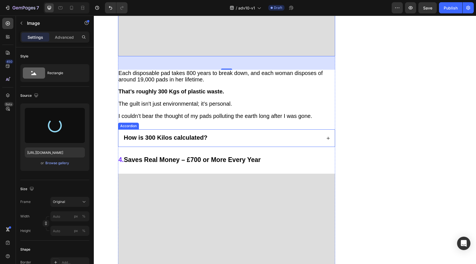
type input "[URL][DOMAIN_NAME]"
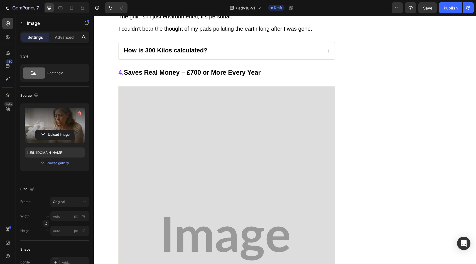
scroll to position [1657, 0]
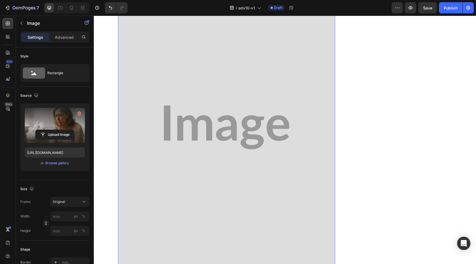
drag, startPoint x: 218, startPoint y: 133, endPoint x: 196, endPoint y: 129, distance: 22.3
click at [218, 132] on img at bounding box center [226, 127] width 217 height 304
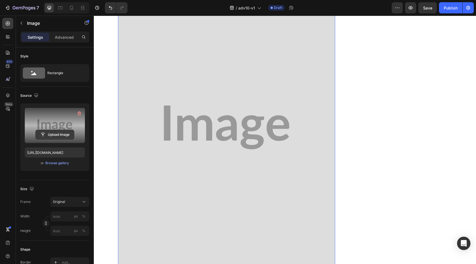
click at [67, 136] on input "file" at bounding box center [55, 134] width 38 height 9
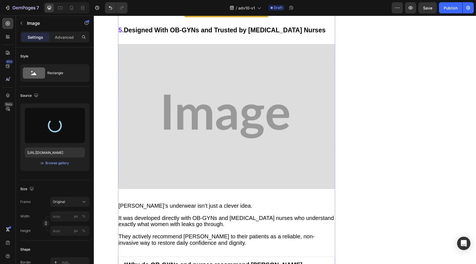
scroll to position [2019, 0]
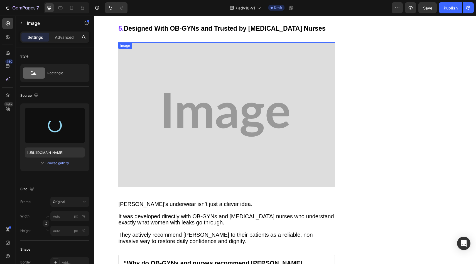
type input "[URL][DOMAIN_NAME]"
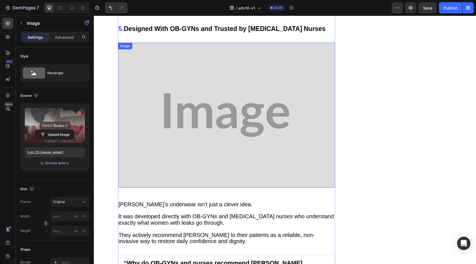
click at [123, 132] on img at bounding box center [226, 115] width 217 height 145
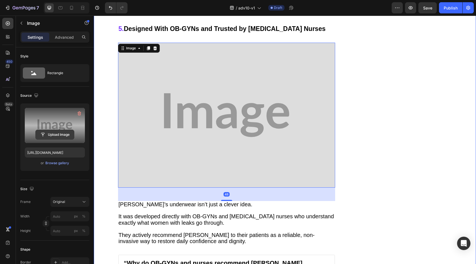
click at [51, 137] on input "file" at bounding box center [55, 134] width 38 height 9
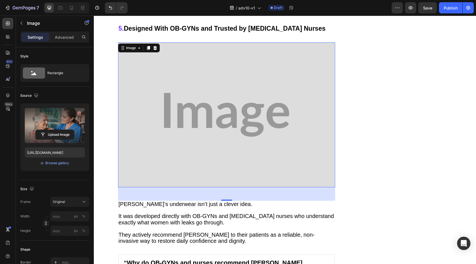
type input "[URL][DOMAIN_NAME]"
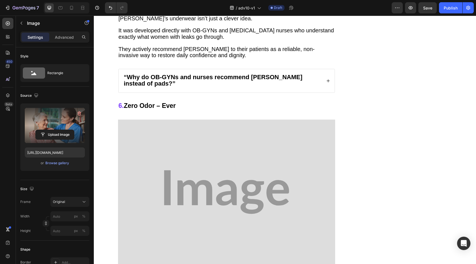
scroll to position [2252, 0]
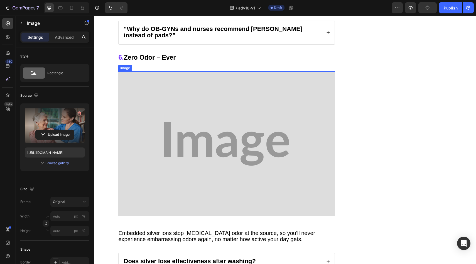
click at [167, 109] on img at bounding box center [226, 143] width 217 height 145
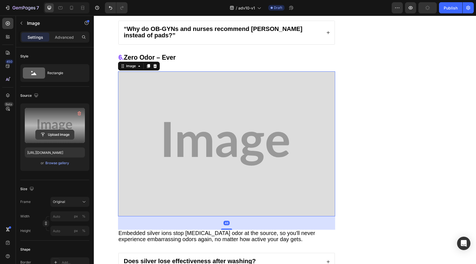
click at [68, 130] on input "file" at bounding box center [55, 134] width 38 height 9
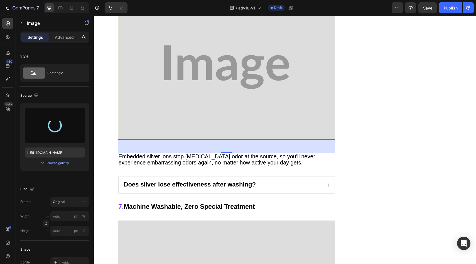
scroll to position [2433, 0]
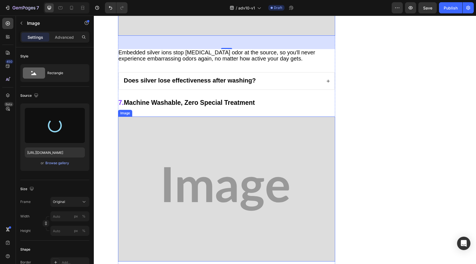
type input "[URL][DOMAIN_NAME]"
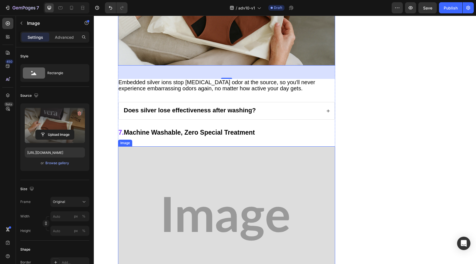
scroll to position [2510, 0]
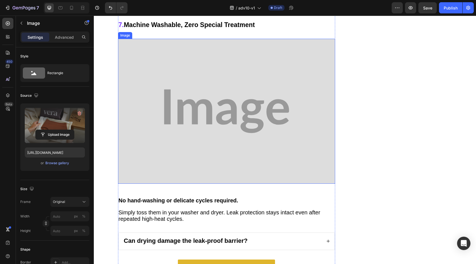
click at [207, 129] on img at bounding box center [226, 111] width 217 height 145
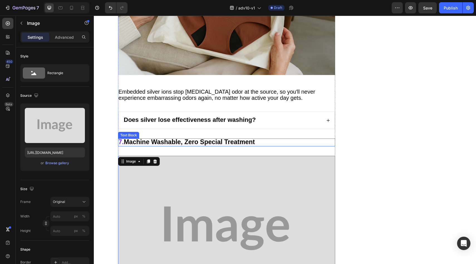
scroll to position [2423, 0]
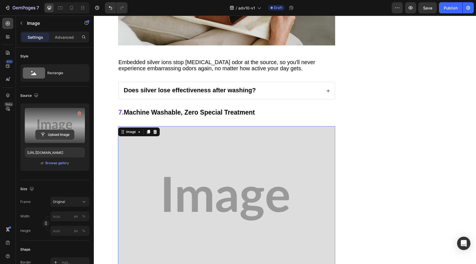
click at [48, 133] on input "file" at bounding box center [55, 134] width 38 height 9
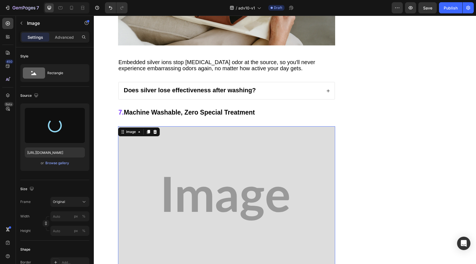
type input "[URL][DOMAIN_NAME]"
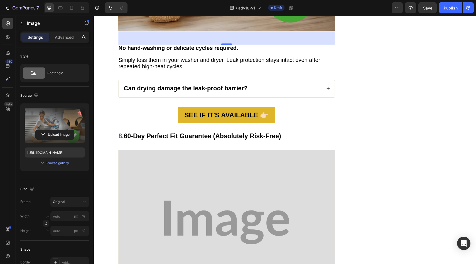
scroll to position [2742, 0]
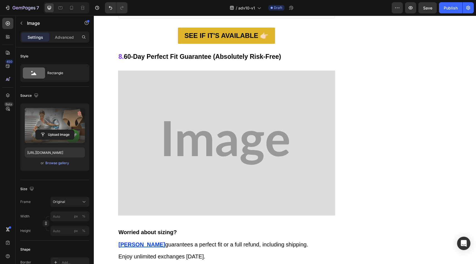
click at [194, 145] on img at bounding box center [226, 142] width 217 height 145
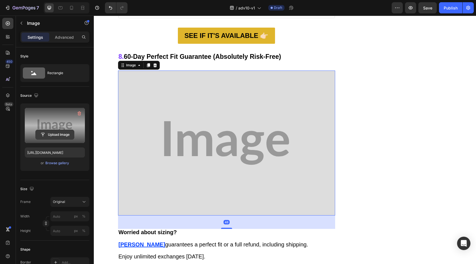
click at [68, 137] on input "file" at bounding box center [55, 134] width 38 height 9
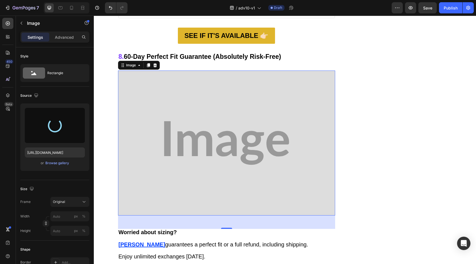
type input "[URL][DOMAIN_NAME]"
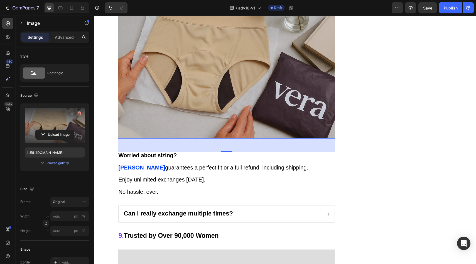
scroll to position [3009, 0]
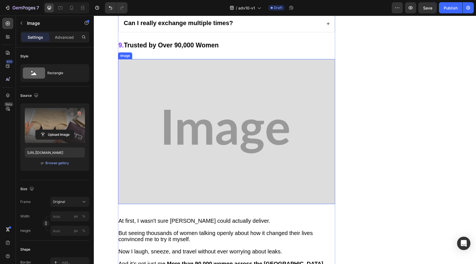
click at [247, 133] on img at bounding box center [226, 131] width 217 height 145
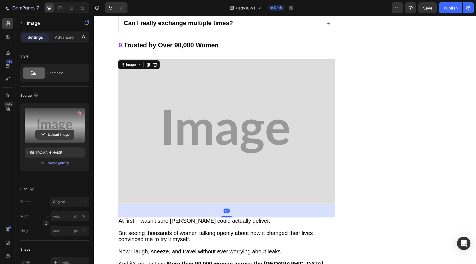
click at [56, 136] on input "file" at bounding box center [55, 134] width 38 height 9
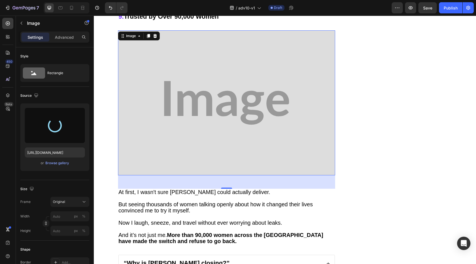
type input "[URL][DOMAIN_NAME]"
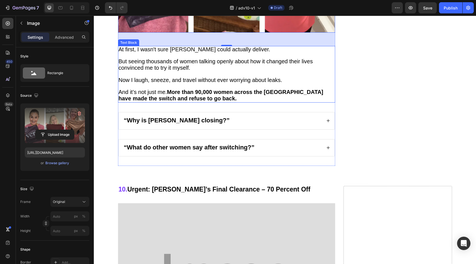
scroll to position [3294, 0]
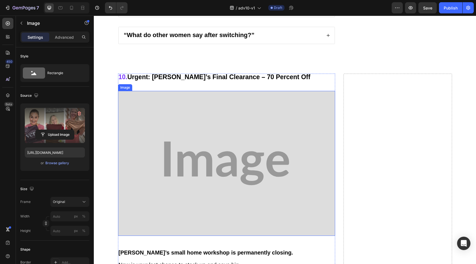
click at [223, 114] on img at bounding box center [226, 163] width 217 height 145
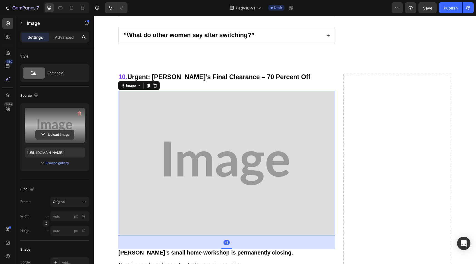
click at [61, 130] on input "file" at bounding box center [55, 134] width 38 height 9
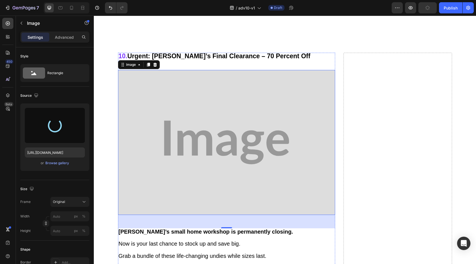
type input "[URL][DOMAIN_NAME]"
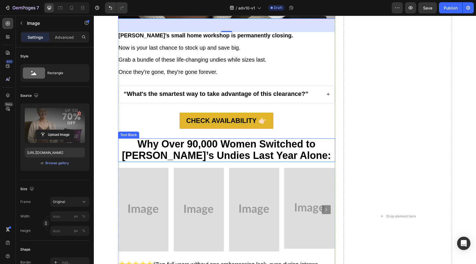
scroll to position [3582, 0]
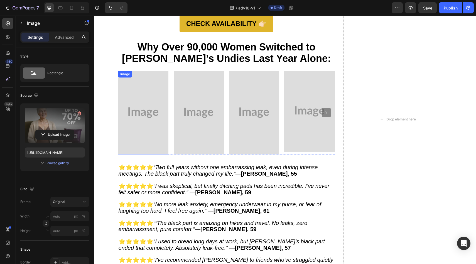
click at [156, 143] on img at bounding box center [143, 112] width 50 height 83
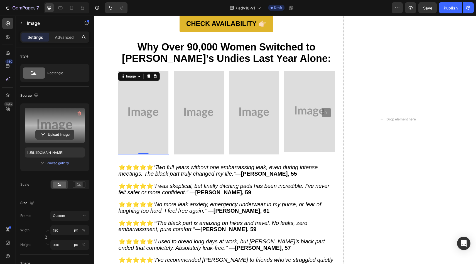
click at [46, 134] on input "file" at bounding box center [55, 134] width 38 height 9
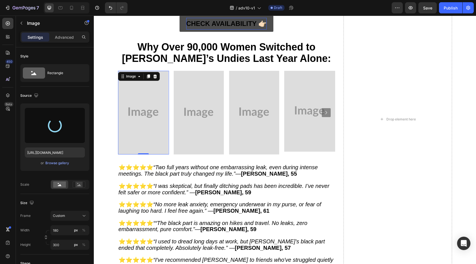
type input "[URL][DOMAIN_NAME]"
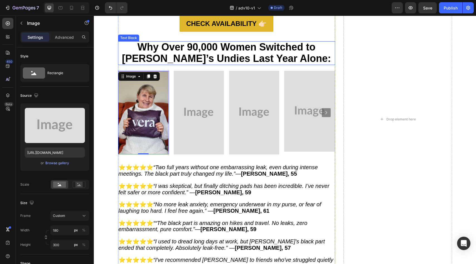
click at [197, 105] on img at bounding box center [199, 112] width 50 height 83
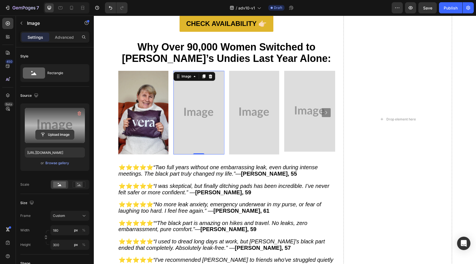
click at [65, 134] on input "file" at bounding box center [55, 134] width 38 height 9
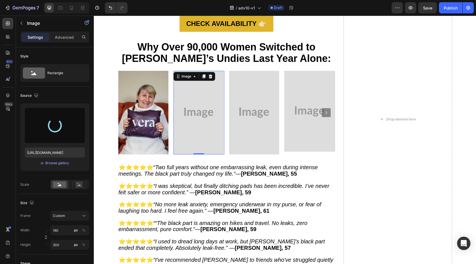
type input "[URL][DOMAIN_NAME]"
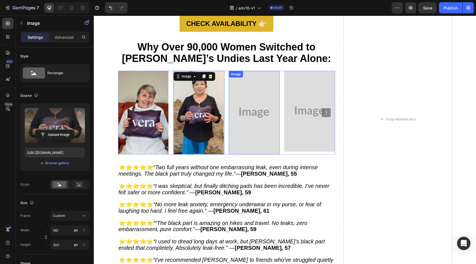
click at [262, 102] on img at bounding box center [254, 112] width 50 height 83
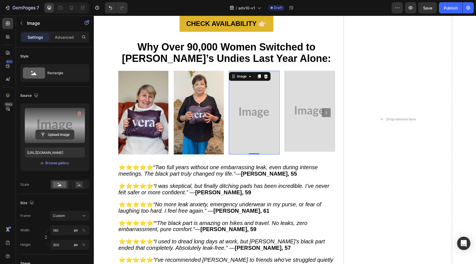
click at [66, 136] on input "file" at bounding box center [55, 134] width 38 height 9
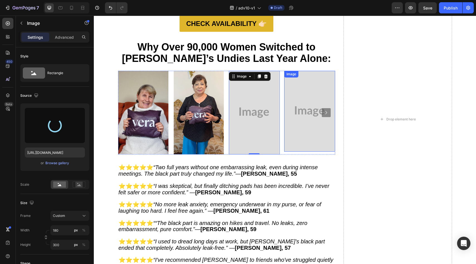
type input "[URL][DOMAIN_NAME]"
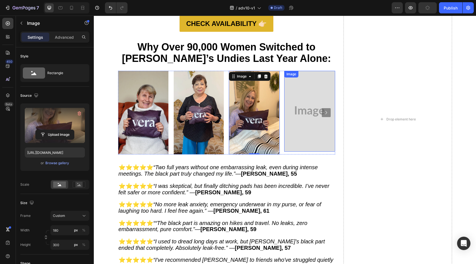
click at [299, 106] on img at bounding box center [309, 111] width 51 height 81
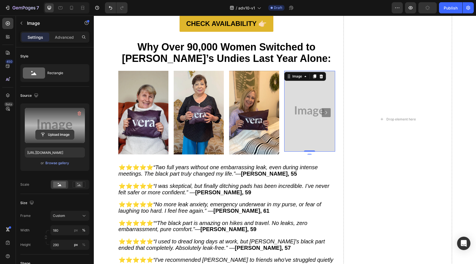
click at [67, 138] on input "file" at bounding box center [55, 134] width 38 height 9
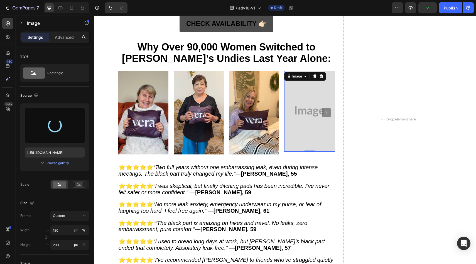
type input "[URL][DOMAIN_NAME]"
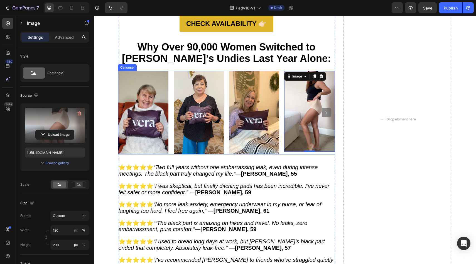
click at [324, 108] on button "Carousel Next Arrow" at bounding box center [326, 112] width 9 height 9
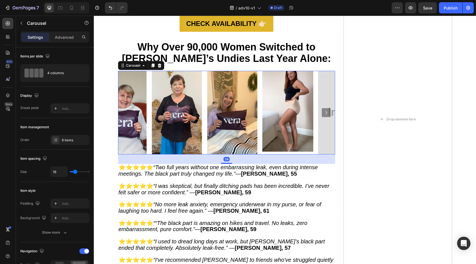
click at [325, 110] on icon "Carousel Next Arrow" at bounding box center [326, 112] width 7 height 7
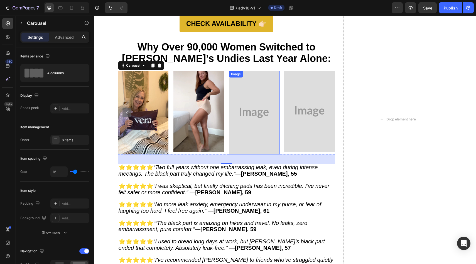
click at [255, 128] on img at bounding box center [254, 112] width 50 height 83
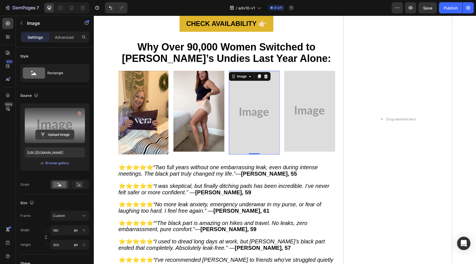
click at [53, 130] on input "file" at bounding box center [55, 134] width 38 height 9
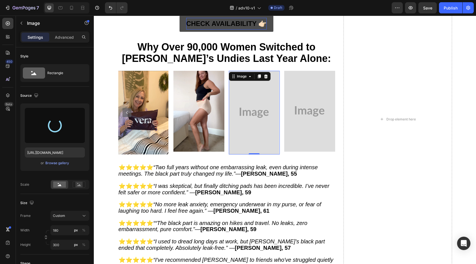
type input "[URL][DOMAIN_NAME]"
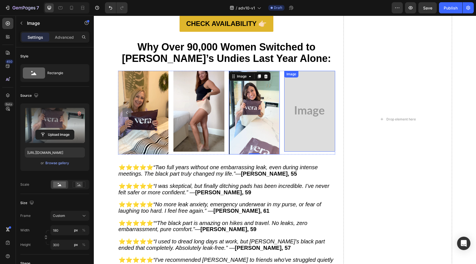
click at [303, 122] on img at bounding box center [309, 111] width 51 height 81
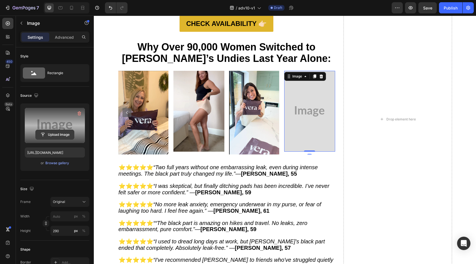
click at [59, 135] on input "file" at bounding box center [55, 134] width 38 height 9
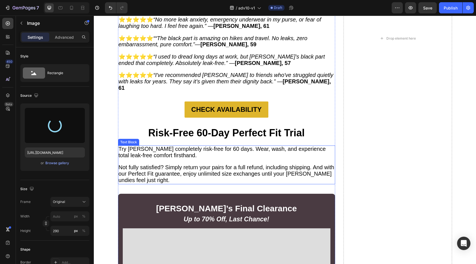
type input "[URL][DOMAIN_NAME]"
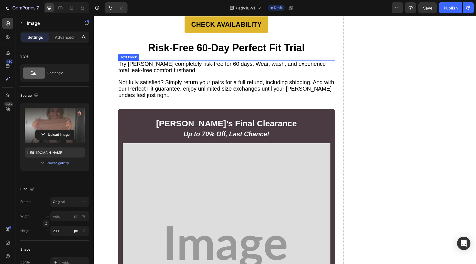
scroll to position [3968, 0]
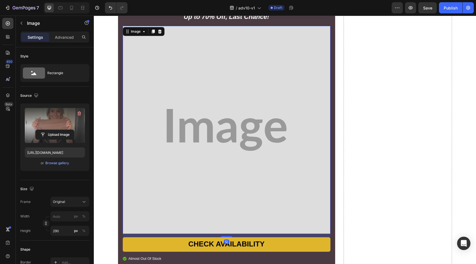
click at [218, 88] on img at bounding box center [227, 130] width 208 height 208
click at [50, 125] on label at bounding box center [55, 125] width 60 height 35
click at [50, 130] on input "file" at bounding box center [55, 134] width 38 height 9
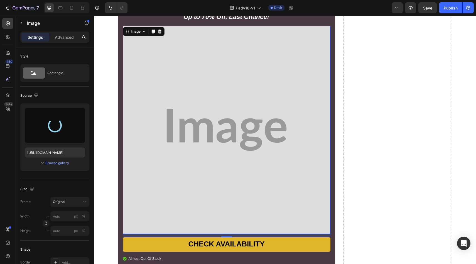
type input "[URL][DOMAIN_NAME]"
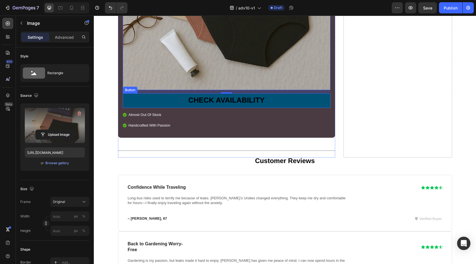
scroll to position [4136, 0]
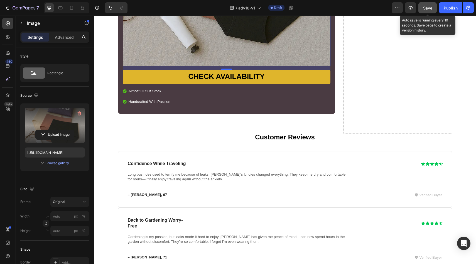
click at [424, 12] on button "Save" at bounding box center [427, 7] width 18 height 11
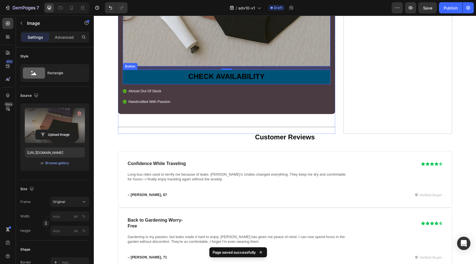
click at [160, 70] on link "CHECK AVAILABILITY" at bounding box center [227, 77] width 208 height 15
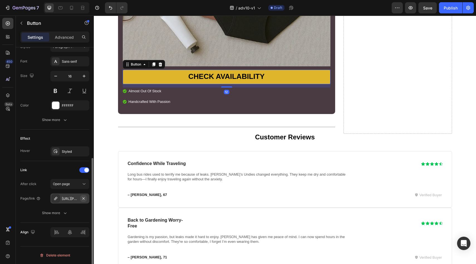
click at [84, 196] on icon "button" at bounding box center [83, 198] width 4 height 4
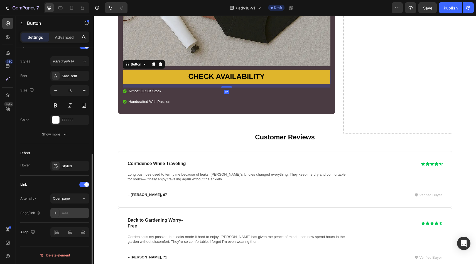
scroll to position [196, 0]
click at [72, 212] on div "Add..." at bounding box center [75, 212] width 26 height 5
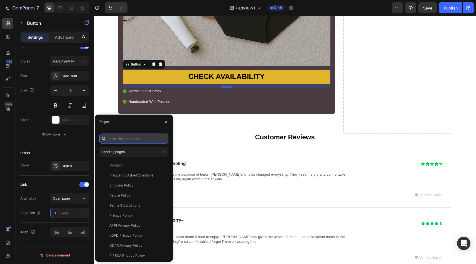
click at [115, 141] on input "text" at bounding box center [133, 138] width 69 height 10
paste input "[URL][PERSON_NAME][DOMAIN_NAME][PERSON_NAME]"
type input "[URL][PERSON_NAME][DOMAIN_NAME][PERSON_NAME]"
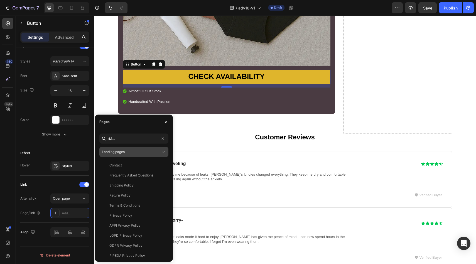
scroll to position [0, 0]
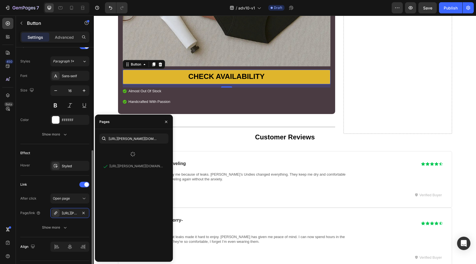
click at [60, 157] on div "Effect" at bounding box center [54, 152] width 69 height 9
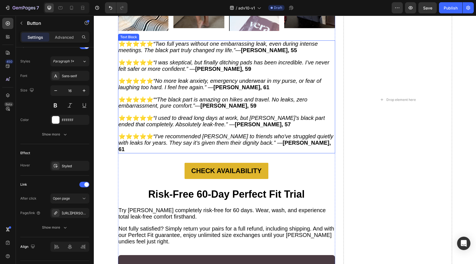
scroll to position [3679, 0]
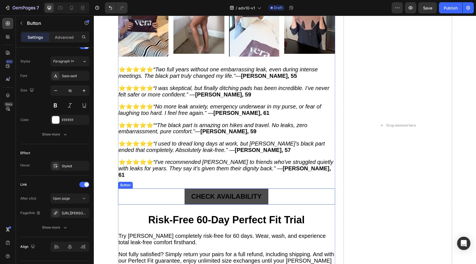
click at [185, 188] on link "CHECK AVAILABILITY" at bounding box center [226, 196] width 84 height 16
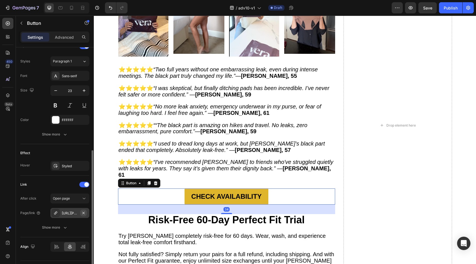
click at [85, 213] on icon "button" at bounding box center [83, 212] width 4 height 4
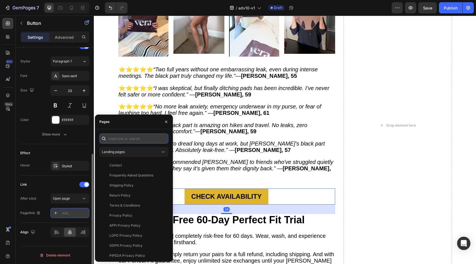
click at [133, 141] on input "text" at bounding box center [133, 138] width 69 height 10
paste input "[URL][PERSON_NAME][DOMAIN_NAME][PERSON_NAME]"
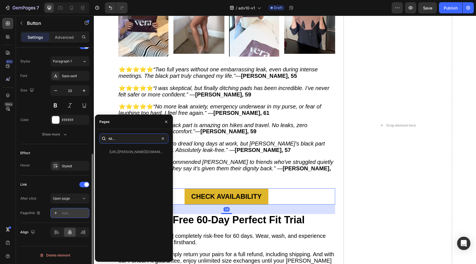
type input "[URL][PERSON_NAME][DOMAIN_NAME][PERSON_NAME]"
click at [127, 152] on div "[URL][PERSON_NAME][DOMAIN_NAME][PERSON_NAME]" at bounding box center [135, 151] width 53 height 5
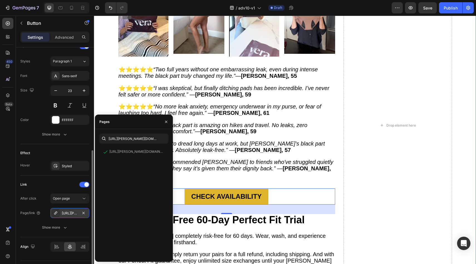
click at [64, 144] on div "Text Styles Paragraph 1 Font Sans-serif Size 23 Color FFFFFF Show more" at bounding box center [54, 90] width 69 height 107
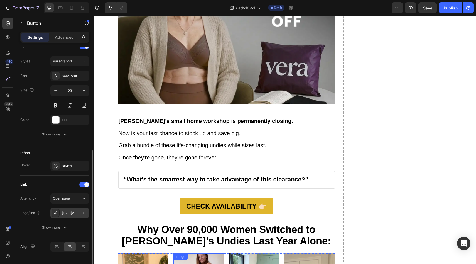
scroll to position [3500, 0]
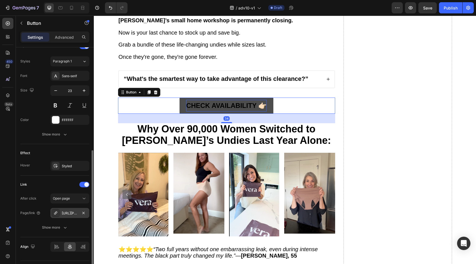
click at [188, 100] on p "CHECK AVAILABILITY 👉🏻" at bounding box center [226, 106] width 80 height 12
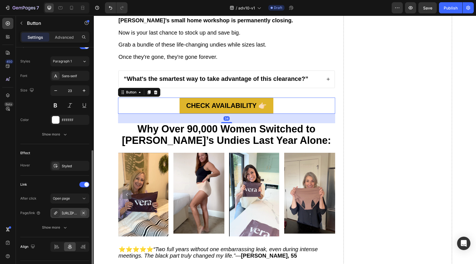
click at [84, 211] on icon "button" at bounding box center [83, 212] width 2 height 2
click at [79, 217] on div "Add..." at bounding box center [69, 213] width 39 height 10
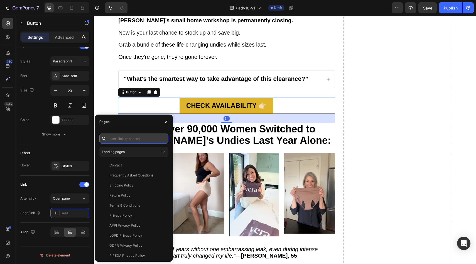
click at [137, 134] on input "text" at bounding box center [133, 138] width 69 height 10
paste input "[URL][PERSON_NAME][DOMAIN_NAME][PERSON_NAME]"
type input "[URL][PERSON_NAME][DOMAIN_NAME][PERSON_NAME]"
click at [131, 146] on div "[URL][PERSON_NAME][DOMAIN_NAME][PERSON_NAME] Landing pages Contact View Frequen…" at bounding box center [133, 195] width 69 height 124
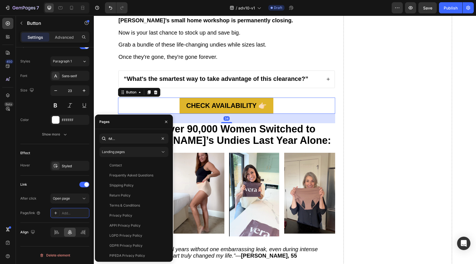
scroll to position [0, 0]
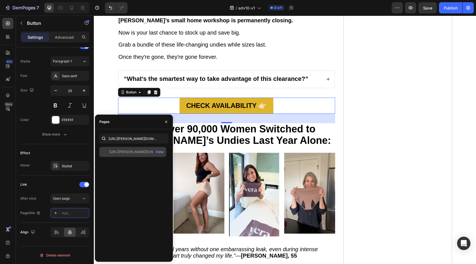
click at [131, 149] on div "[URL][PERSON_NAME][DOMAIN_NAME][PERSON_NAME]" at bounding box center [135, 151] width 53 height 5
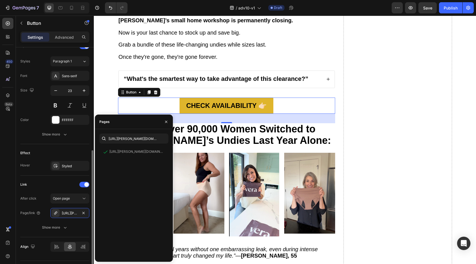
click at [66, 146] on div "Effect Hover Styled" at bounding box center [54, 159] width 69 height 31
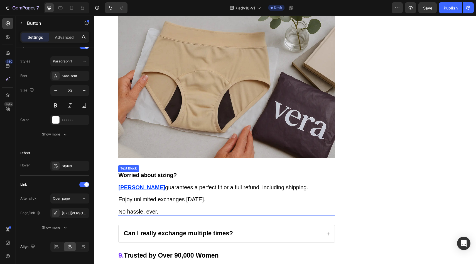
scroll to position [2777, 0]
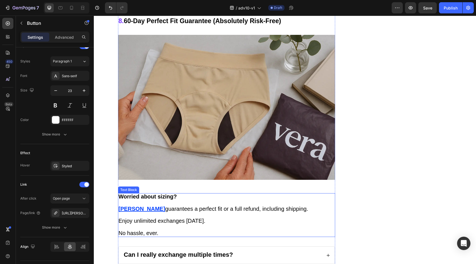
click at [122, 205] on u "[PERSON_NAME]" at bounding box center [142, 208] width 47 height 6
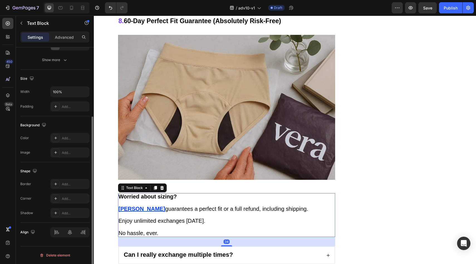
scroll to position [0, 0]
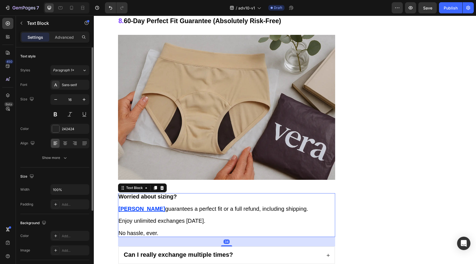
click at [122, 205] on u "[PERSON_NAME]" at bounding box center [142, 208] width 47 height 6
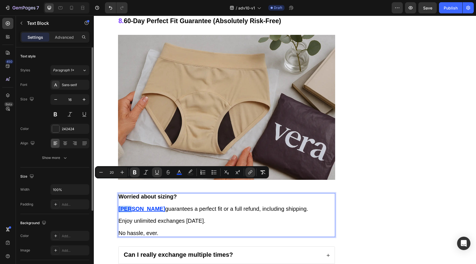
click at [124, 205] on u "[PERSON_NAME]" at bounding box center [142, 208] width 47 height 6
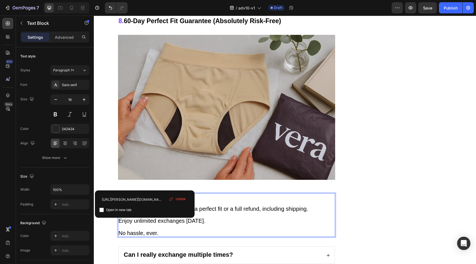
drag, startPoint x: 185, startPoint y: 198, endPoint x: 91, endPoint y: 183, distance: 95.3
click at [185, 198] on span "Unlink" at bounding box center [181, 198] width 10 height 5
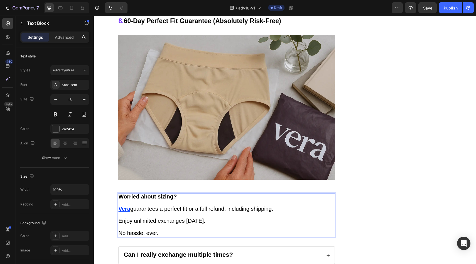
click at [120, 205] on u "Ve" at bounding box center [122, 208] width 6 height 6
click at [120, 205] on u "[PERSON_NAME]" at bounding box center [142, 208] width 47 height 6
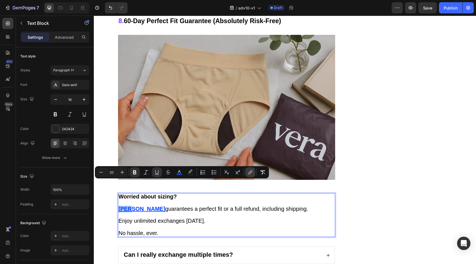
click at [250, 170] on icon "Editor contextual toolbar" at bounding box center [250, 172] width 6 height 6
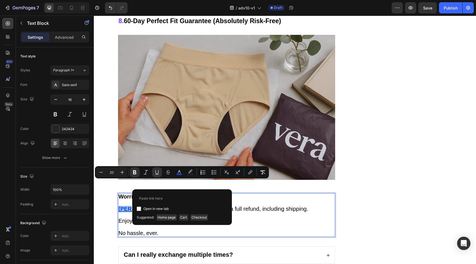
type input "[URL][PERSON_NAME][DOMAIN_NAME][PERSON_NAME]"
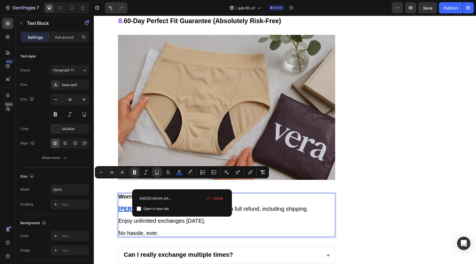
click at [251, 212] on p "Rich Text Editor. Editing area: main" at bounding box center [227, 215] width 216 height 6
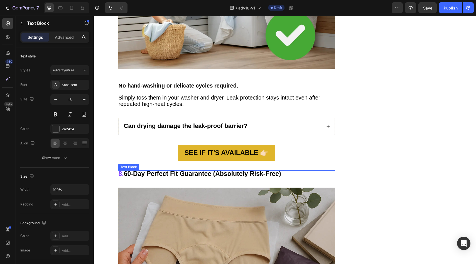
scroll to position [2604, 0]
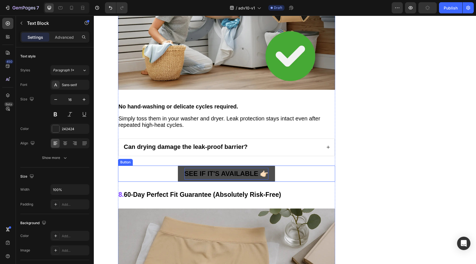
click at [185, 169] on strong "SEE IF IT'S AVAILABLE 👉🏻" at bounding box center [226, 173] width 84 height 8
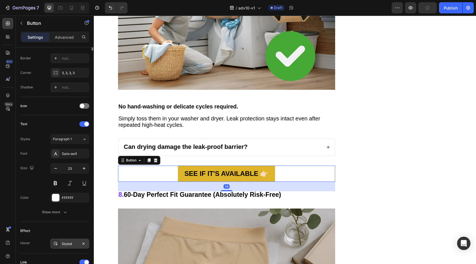
scroll to position [185, 0]
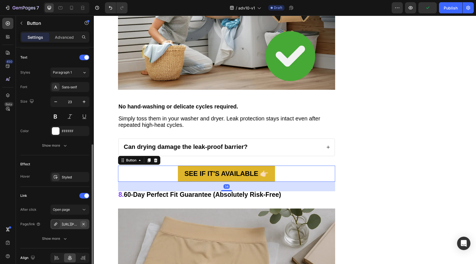
click at [84, 224] on icon "button" at bounding box center [83, 223] width 4 height 4
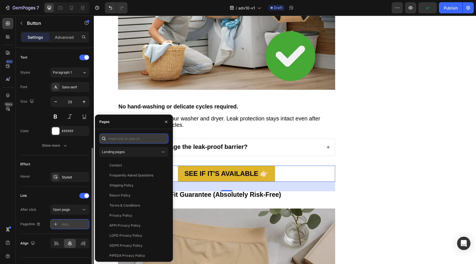
click at [123, 141] on input "text" at bounding box center [133, 138] width 69 height 10
paste input "[URL][PERSON_NAME][DOMAIN_NAME][PERSON_NAME]"
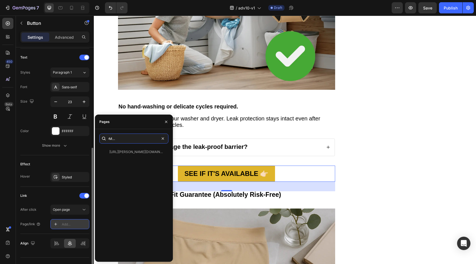
type input "[URL][PERSON_NAME][DOMAIN_NAME][PERSON_NAME]"
click at [115, 152] on div "[URL][PERSON_NAME][DOMAIN_NAME][PERSON_NAME]" at bounding box center [135, 151] width 53 height 5
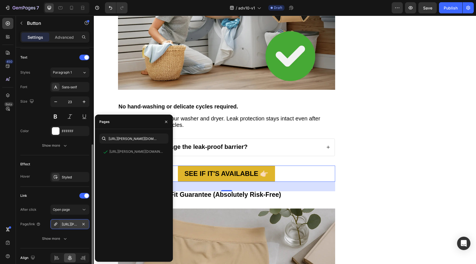
click at [72, 156] on div "Effect Hover Styled" at bounding box center [54, 170] width 69 height 31
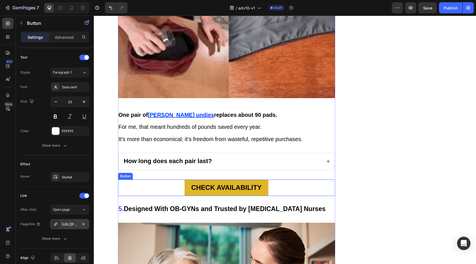
scroll to position [1829, 0]
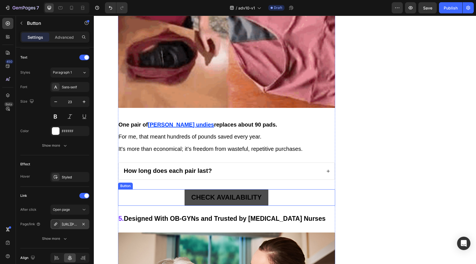
click at [184, 189] on link "CHECK AVAILABILITY" at bounding box center [226, 197] width 84 height 16
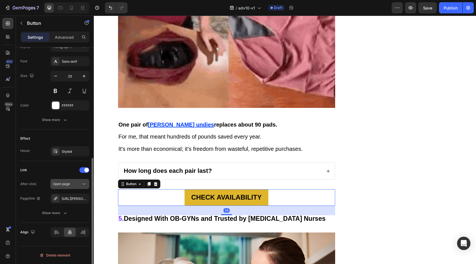
click at [0, 0] on icon "button" at bounding box center [0, 0] width 0 height 0
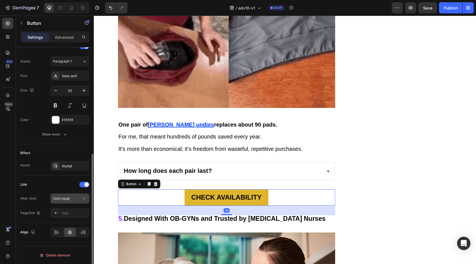
scroll to position [196, 0]
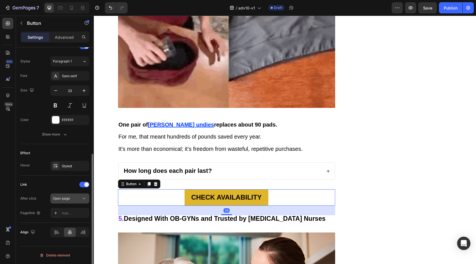
click at [82, 198] on icon at bounding box center [84, 198] width 6 height 6
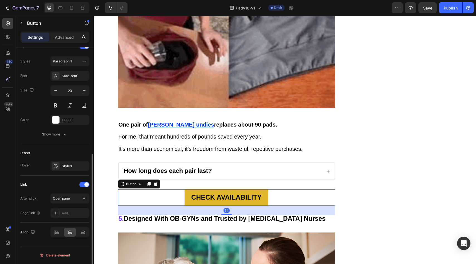
click at [64, 181] on div "Link" at bounding box center [54, 184] width 69 height 9
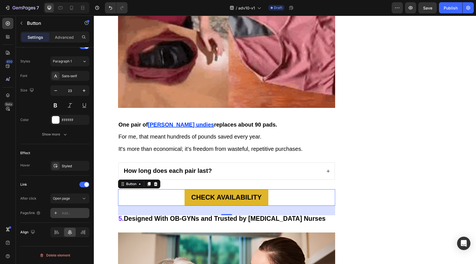
click at [81, 217] on div "Add..." at bounding box center [69, 213] width 39 height 10
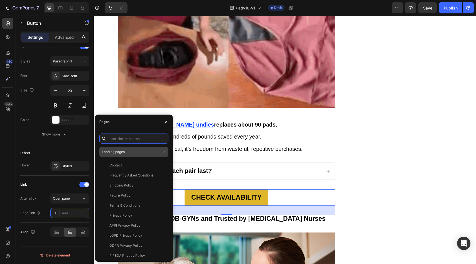
drag, startPoint x: 126, startPoint y: 137, endPoint x: 123, endPoint y: 148, distance: 11.6
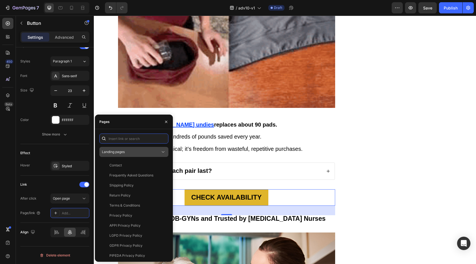
click at [126, 137] on input "text" at bounding box center [133, 138] width 69 height 10
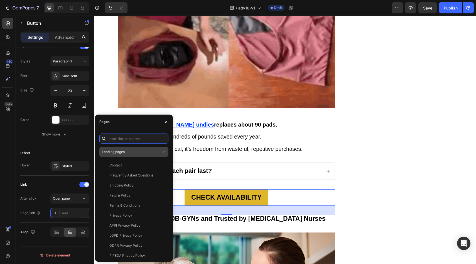
paste input "[URL][PERSON_NAME][DOMAIN_NAME][PERSON_NAME]"
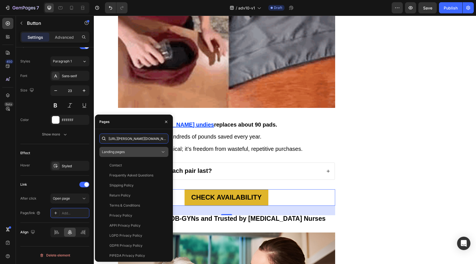
scroll to position [0, 87]
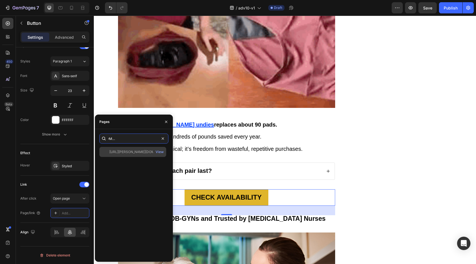
type input "[URL][PERSON_NAME][DOMAIN_NAME][PERSON_NAME]"
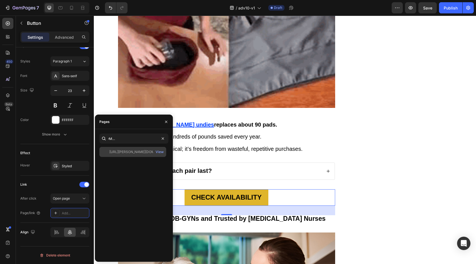
click at [123, 153] on div "[URL][PERSON_NAME][DOMAIN_NAME][PERSON_NAME]" at bounding box center [135, 151] width 53 height 5
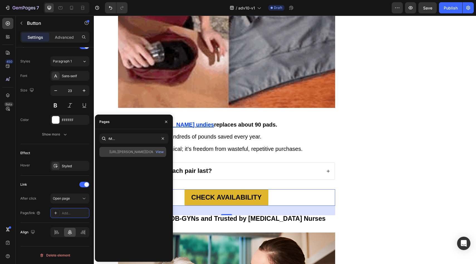
scroll to position [0, 0]
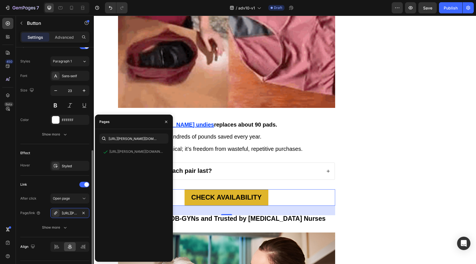
click at [59, 156] on div "Effect" at bounding box center [54, 152] width 69 height 9
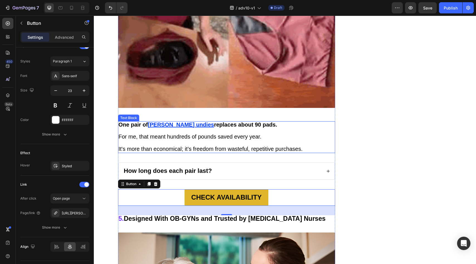
click at [158, 121] on u "[PERSON_NAME] undies" at bounding box center [181, 124] width 66 height 6
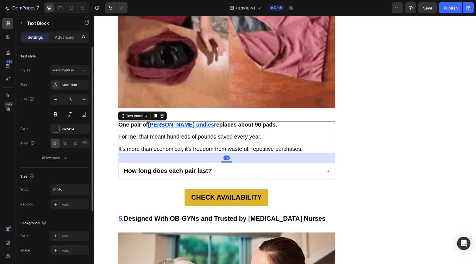
click at [161, 121] on u "[PERSON_NAME] undies" at bounding box center [181, 124] width 66 height 6
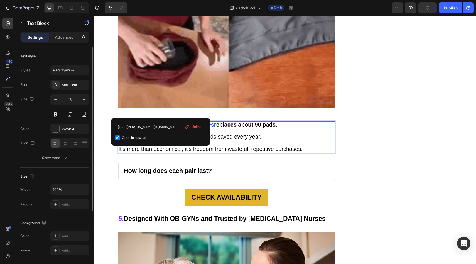
click at [198, 124] on div "Unlink" at bounding box center [193, 126] width 21 height 7
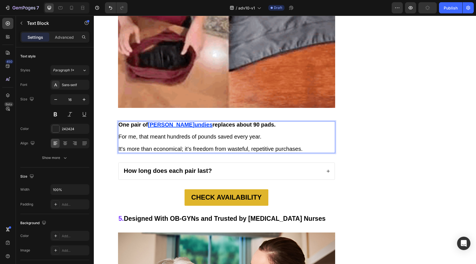
click at [154, 121] on u "[PERSON_NAME]" at bounding box center [171, 124] width 47 height 6
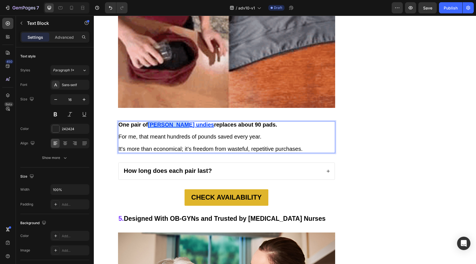
drag, startPoint x: 154, startPoint y: 111, endPoint x: 173, endPoint y: 114, distance: 19.2
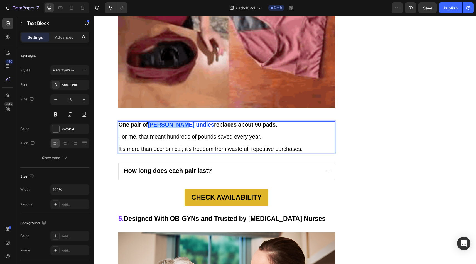
click at [173, 121] on u "[PERSON_NAME] undies" at bounding box center [181, 124] width 66 height 6
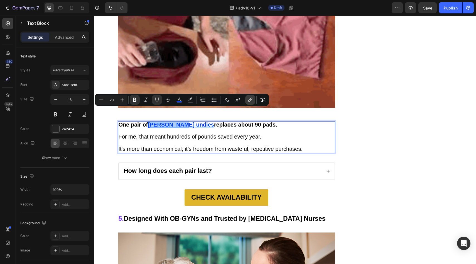
click at [252, 101] on icon "Editor contextual toolbar" at bounding box center [250, 100] width 6 height 6
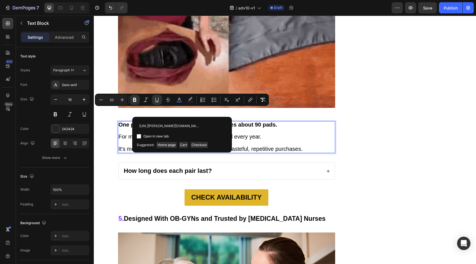
scroll to position [0, 73]
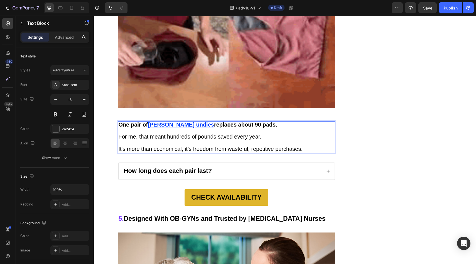
click at [258, 133] on span "For me, that meant hundreds of pounds saved every year." at bounding box center [190, 136] width 143 height 6
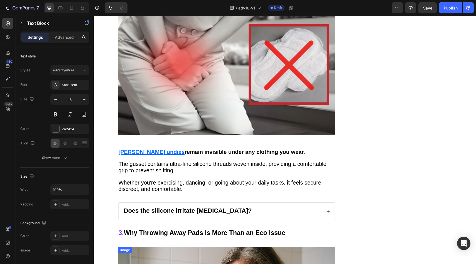
scroll to position [1113, 0]
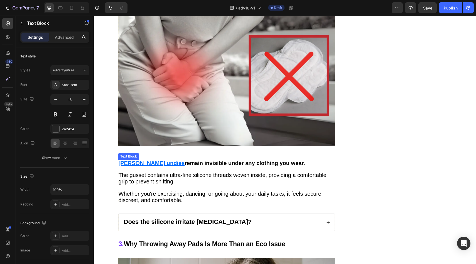
click at [125, 160] on u "[PERSON_NAME] undies" at bounding box center [152, 163] width 66 height 6
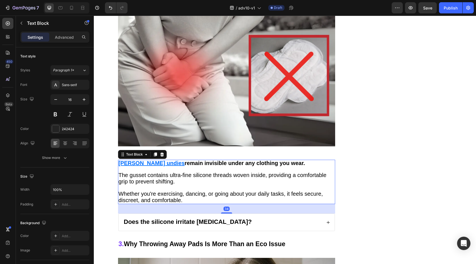
click at [131, 160] on u "[PERSON_NAME] undies" at bounding box center [152, 163] width 66 height 6
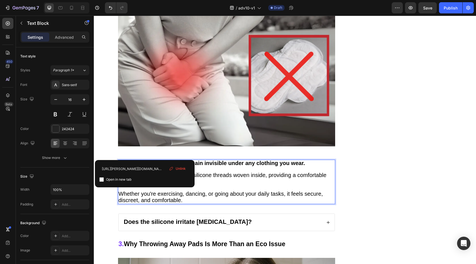
click at [177, 168] on span "Unlink" at bounding box center [181, 168] width 10 height 5
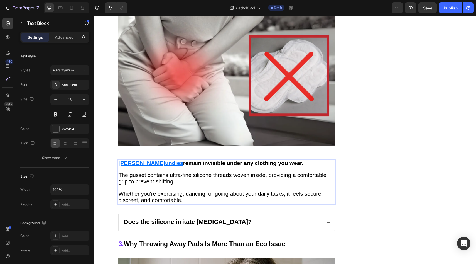
click at [124, 160] on u "[PERSON_NAME]" at bounding box center [142, 163] width 47 height 6
drag, startPoint x: 124, startPoint y: 153, endPoint x: 148, endPoint y: 155, distance: 24.1
click at [148, 160] on u "[PERSON_NAME] undies" at bounding box center [152, 163] width 66 height 6
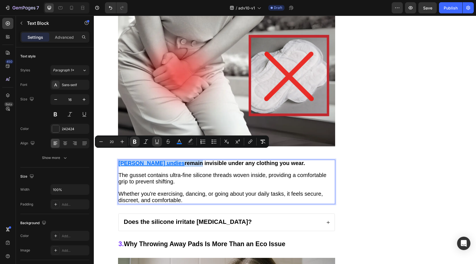
click at [146, 160] on u "[PERSON_NAME] undies" at bounding box center [152, 163] width 66 height 6
click at [136, 160] on u "[PERSON_NAME] undies" at bounding box center [152, 163] width 66 height 6
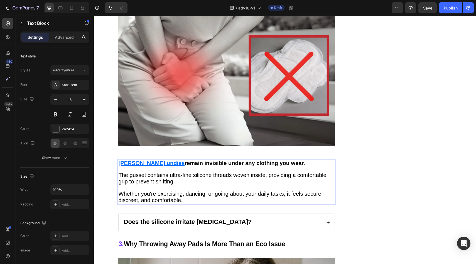
click at [137, 160] on u "[PERSON_NAME] undies" at bounding box center [152, 163] width 66 height 6
drag, startPoint x: 137, startPoint y: 154, endPoint x: 109, endPoint y: 151, distance: 29.1
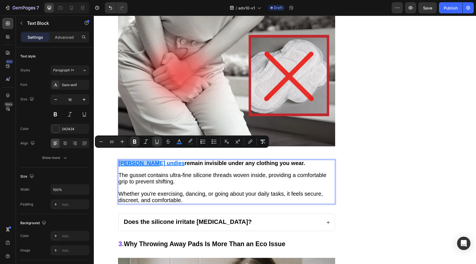
click at [243, 141] on div "Minus 20 Plus Bold Italic Underline Strikethrough color color Numbered List Bul…" at bounding box center [182, 141] width 172 height 10
click at [248, 141] on icon "Editor contextual toolbar" at bounding box center [250, 142] width 6 height 6
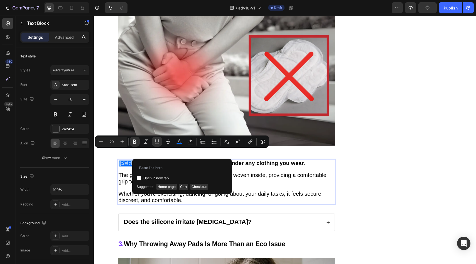
type input "[URL][PERSON_NAME][DOMAIN_NAME][PERSON_NAME]"
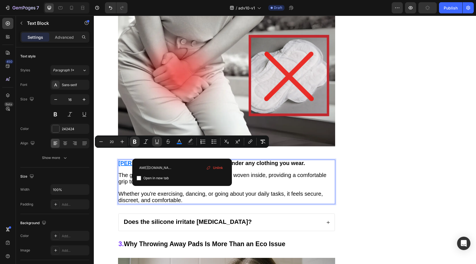
click at [243, 172] on p "The gusset contains ultra-fine silicone threads woven inside, providing a comfo…" at bounding box center [227, 178] width 216 height 13
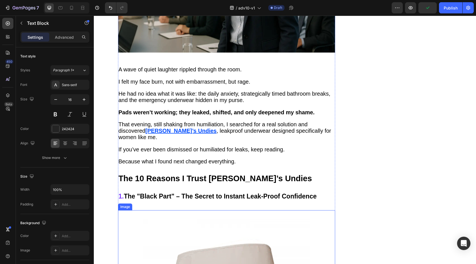
scroll to position [503, 0]
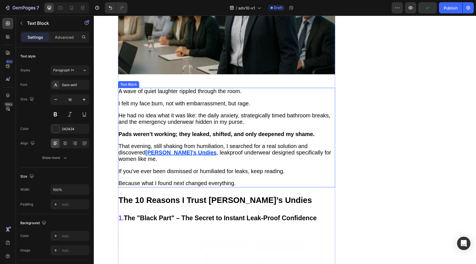
click at [164, 149] on u "[PERSON_NAME]’s Undies" at bounding box center [180, 152] width 71 height 6
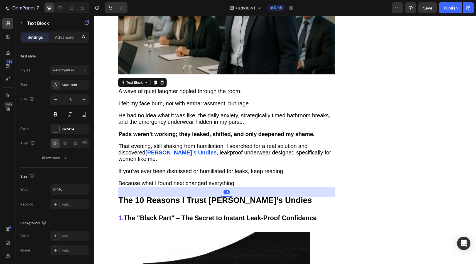
click at [161, 149] on u "[PERSON_NAME]’s Undies" at bounding box center [180, 152] width 71 height 6
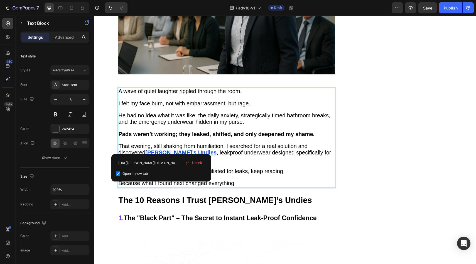
click at [193, 160] on span "Unlink" at bounding box center [197, 162] width 10 height 5
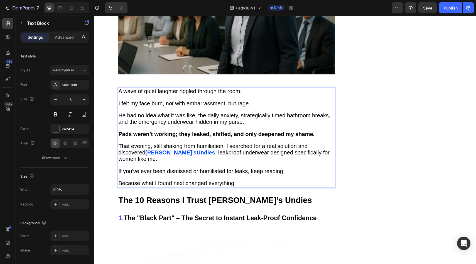
click at [157, 150] on u "[PERSON_NAME]’s" at bounding box center [170, 152] width 51 height 6
drag, startPoint x: 157, startPoint y: 150, endPoint x: 172, endPoint y: 150, distance: 14.8
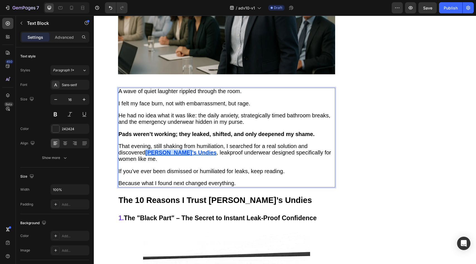
click at [171, 150] on u "[PERSON_NAME]’s Undies" at bounding box center [180, 152] width 71 height 6
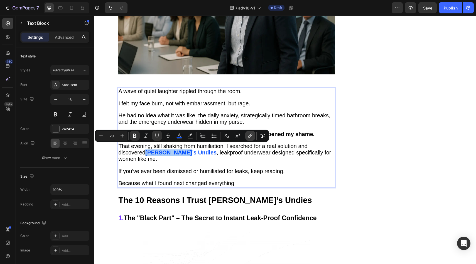
click at [251, 134] on icon "Editor contextual toolbar" at bounding box center [250, 136] width 6 height 6
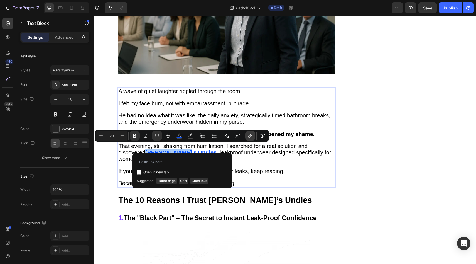
type input "[URL][PERSON_NAME][DOMAIN_NAME][PERSON_NAME]"
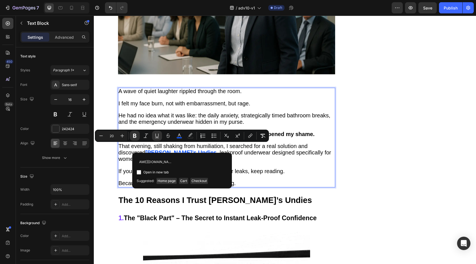
click at [241, 154] on p "That evening, still shaking from humiliation, I searched for a real solution an…" at bounding box center [227, 152] width 216 height 19
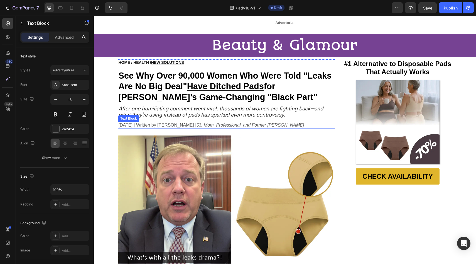
scroll to position [0, 0]
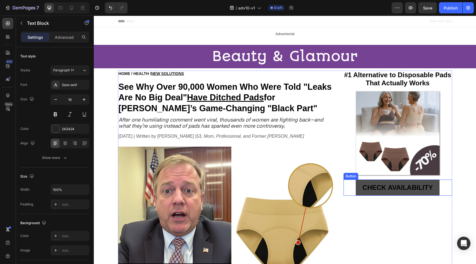
click at [357, 188] on link "CHECK AVAILABILITY" at bounding box center [398, 187] width 84 height 16
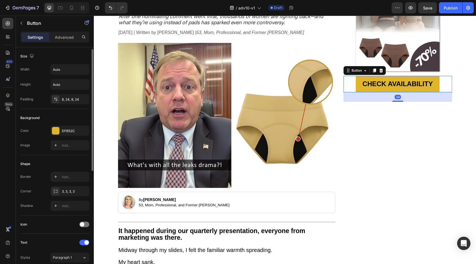
scroll to position [210, 0]
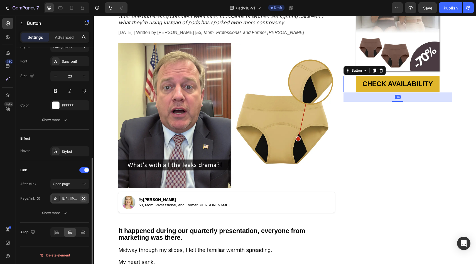
click at [83, 199] on icon "button" at bounding box center [83, 198] width 4 height 4
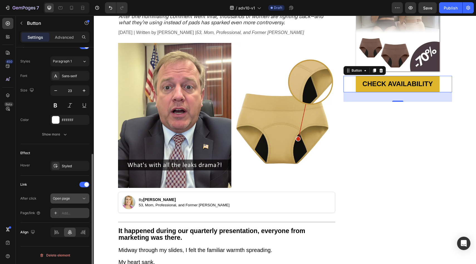
scroll to position [0, 0]
click at [75, 200] on div "Open page" at bounding box center [67, 198] width 28 height 5
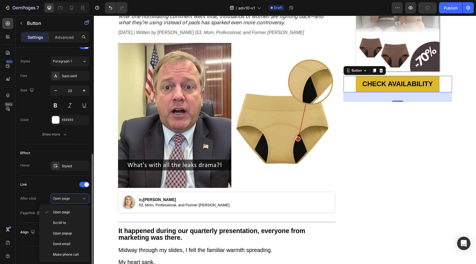
click at [63, 184] on div "Link" at bounding box center [54, 184] width 69 height 9
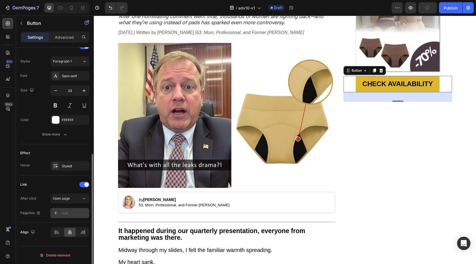
click at [75, 215] on div "Add..." at bounding box center [75, 212] width 26 height 5
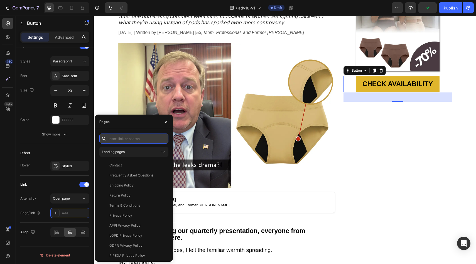
click at [126, 138] on input "text" at bounding box center [133, 138] width 69 height 10
paste input "[URL][PERSON_NAME][DOMAIN_NAME][PERSON_NAME]"
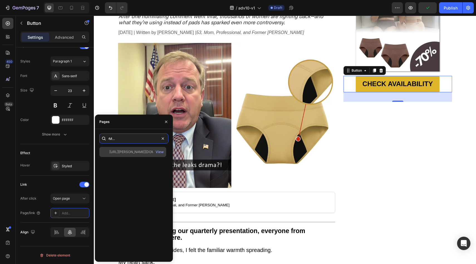
type input "[URL][PERSON_NAME][DOMAIN_NAME][PERSON_NAME]"
click at [124, 147] on div "[URL][PERSON_NAME][DOMAIN_NAME][PERSON_NAME] View" at bounding box center [132, 152] width 67 height 10
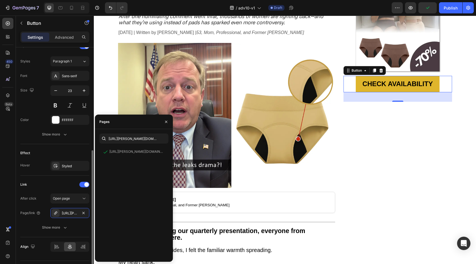
click at [58, 144] on div "Text Styles Paragraph 1 Font Sans-serif Size 23 Color FFFFFF Show more" at bounding box center [54, 90] width 69 height 107
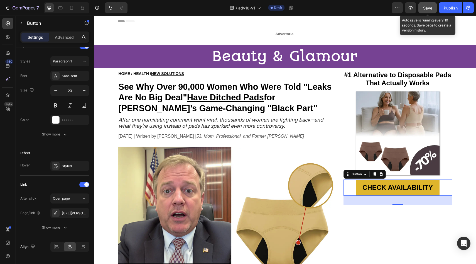
click at [432, 6] on span "Save" at bounding box center [427, 8] width 9 height 5
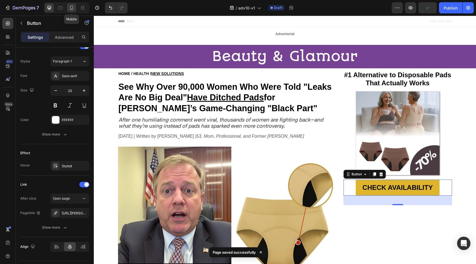
click at [72, 9] on icon at bounding box center [71, 8] width 3 height 4
type input "21"
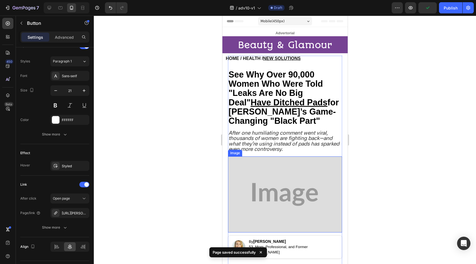
click at [302, 174] on img at bounding box center [285, 194] width 114 height 76
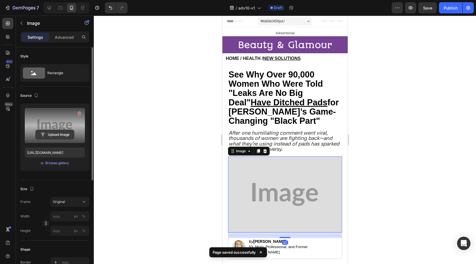
click at [56, 132] on input "file" at bounding box center [55, 134] width 38 height 9
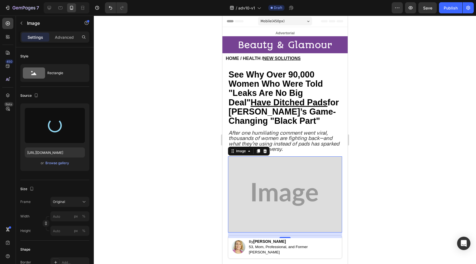
type input "[URL][DOMAIN_NAME]"
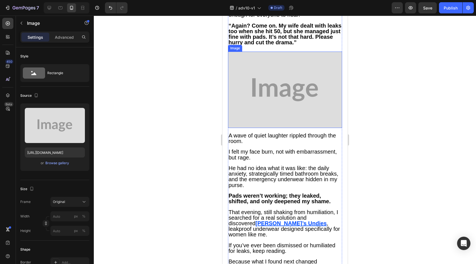
click at [277, 101] on img at bounding box center [285, 89] width 114 height 76
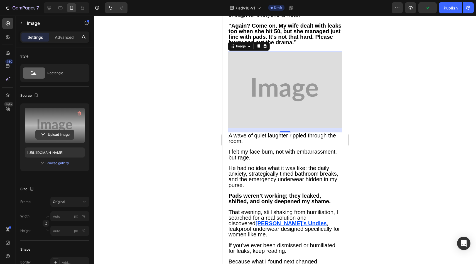
click at [66, 133] on input "file" at bounding box center [55, 134] width 38 height 9
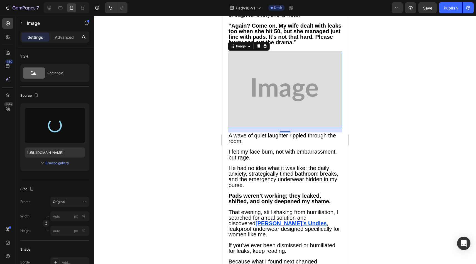
type input "[URL][DOMAIN_NAME]"
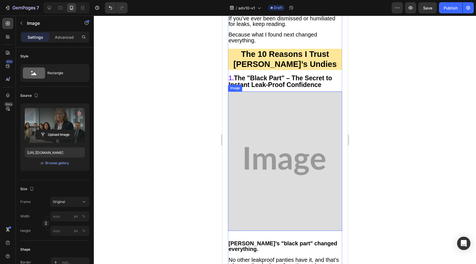
scroll to position [575, 0]
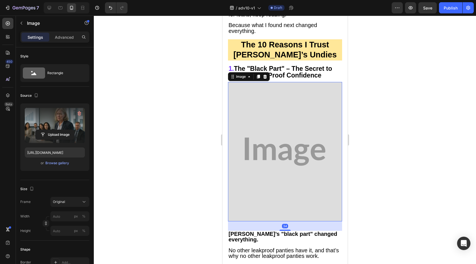
drag, startPoint x: 284, startPoint y: 132, endPoint x: 402, endPoint y: 164, distance: 123.1
click at [284, 132] on img at bounding box center [285, 151] width 114 height 139
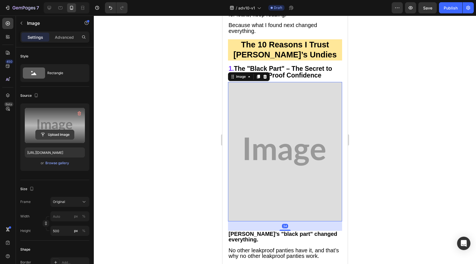
click at [55, 134] on input "file" at bounding box center [55, 134] width 38 height 9
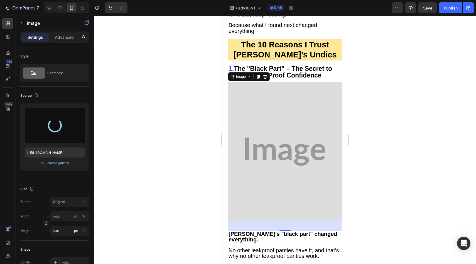
type input "[URL][DOMAIN_NAME]"
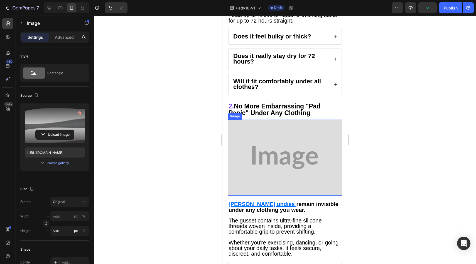
scroll to position [927, 0]
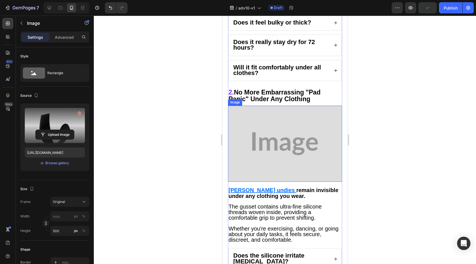
click at [275, 159] on img at bounding box center [285, 143] width 114 height 76
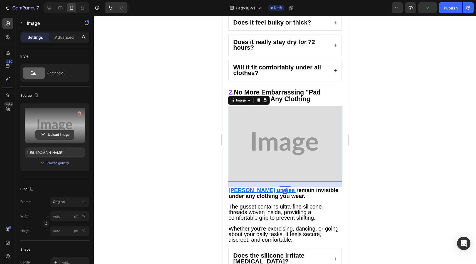
click at [52, 134] on input "file" at bounding box center [55, 134] width 38 height 9
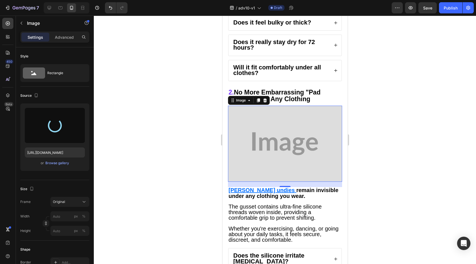
type input "[URL][DOMAIN_NAME]"
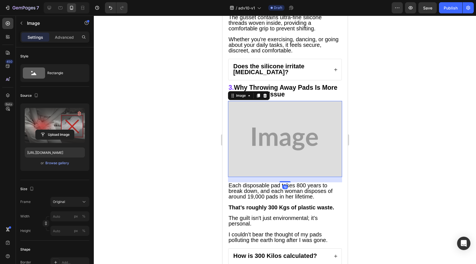
drag, startPoint x: 260, startPoint y: 129, endPoint x: 235, endPoint y: 129, distance: 25.0
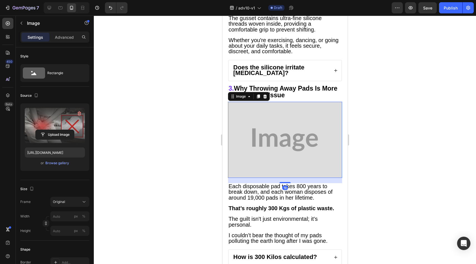
click at [260, 129] on img at bounding box center [285, 140] width 114 height 76
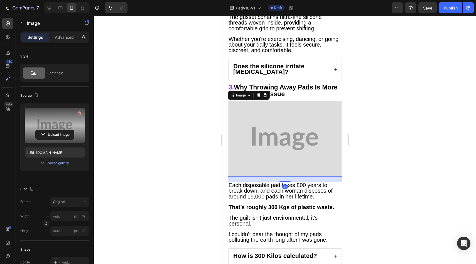
scroll to position [1117, 0]
click at [50, 136] on input "file" at bounding box center [55, 134] width 38 height 9
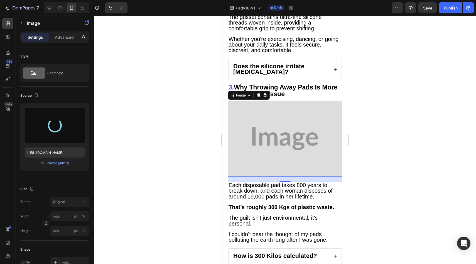
type input "[URL][DOMAIN_NAME]"
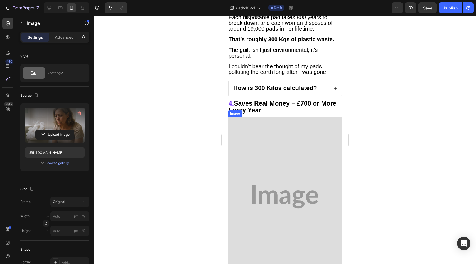
scroll to position [1321, 0]
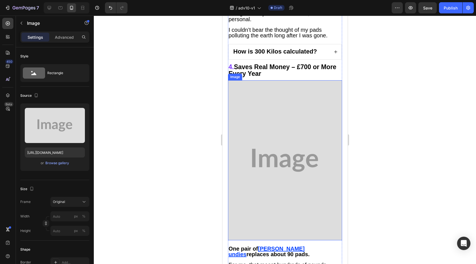
click at [257, 126] on img at bounding box center [285, 160] width 114 height 160
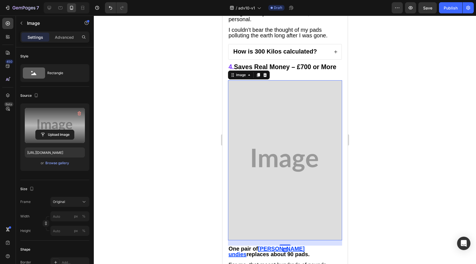
click at [74, 125] on label at bounding box center [55, 125] width 60 height 35
click at [74, 130] on input "file" at bounding box center [55, 134] width 38 height 9
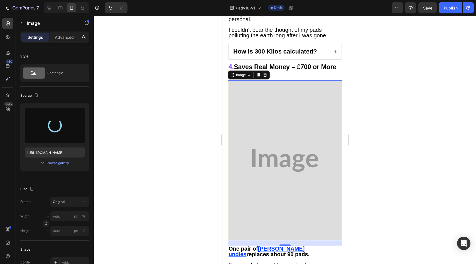
scroll to position [1587, 0]
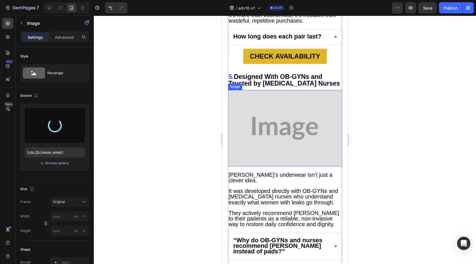
type input "[URL][DOMAIN_NAME]"
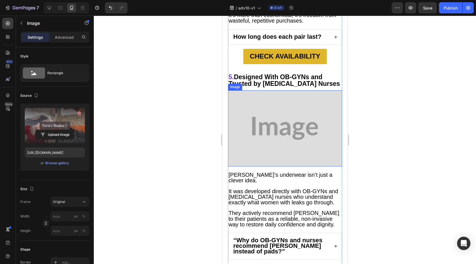
click at [238, 104] on img at bounding box center [285, 128] width 114 height 76
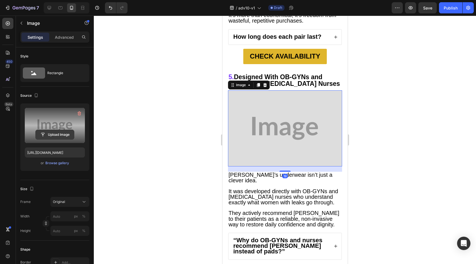
click at [69, 135] on input "file" at bounding box center [55, 134] width 38 height 9
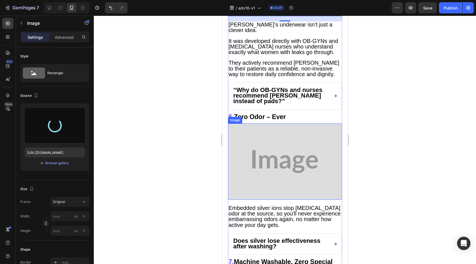
scroll to position [1749, 0]
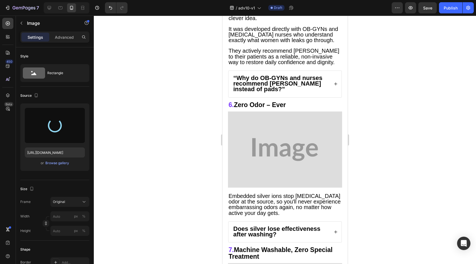
type input "[URL][DOMAIN_NAME]"
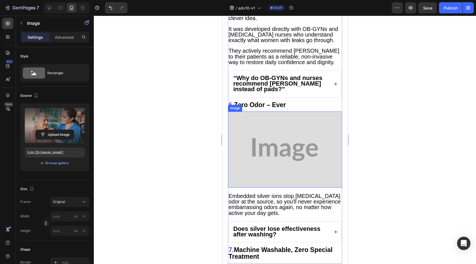
click at [286, 118] on img at bounding box center [285, 149] width 114 height 76
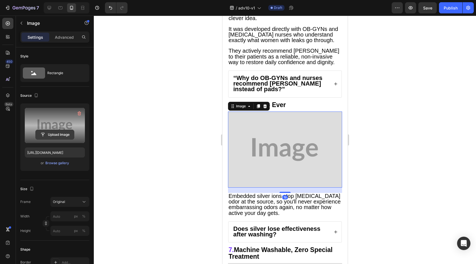
click at [56, 137] on input "file" at bounding box center [55, 134] width 38 height 9
click at [65, 131] on input "file" at bounding box center [55, 134] width 38 height 9
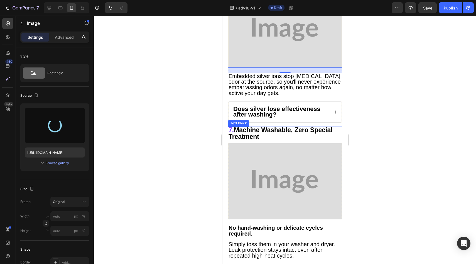
scroll to position [1920, 0]
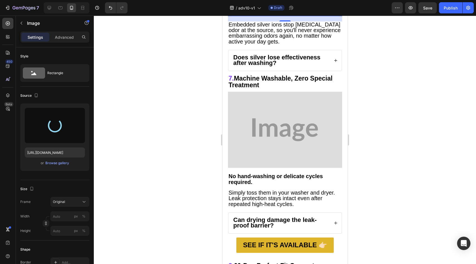
type input "[URL][DOMAIN_NAME]"
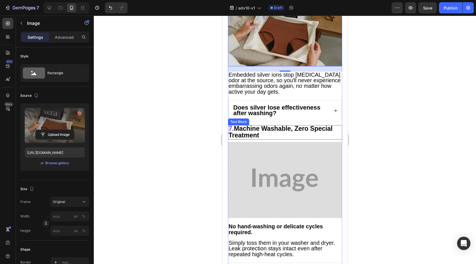
scroll to position [1955, 0]
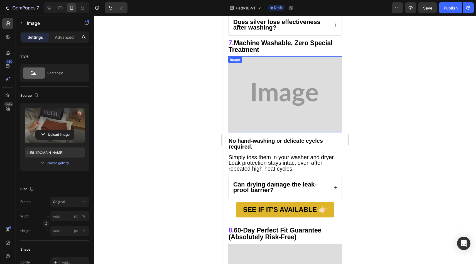
click at [270, 57] on img at bounding box center [285, 94] width 114 height 76
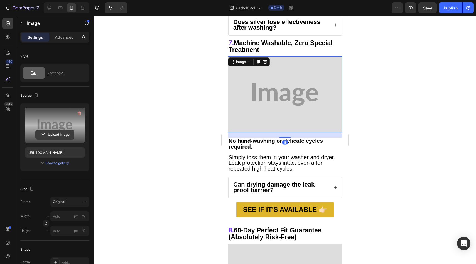
click at [47, 138] on input "file" at bounding box center [55, 134] width 38 height 9
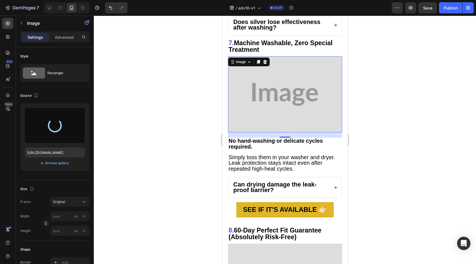
type input "[URL][DOMAIN_NAME]"
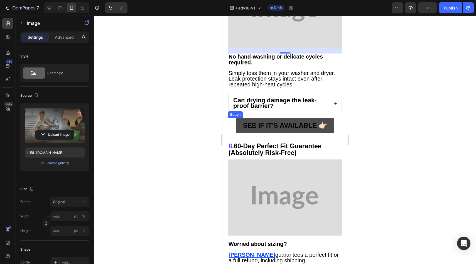
scroll to position [2136, 0]
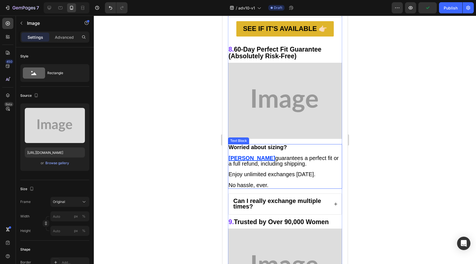
click at [268, 66] on img at bounding box center [285, 101] width 114 height 76
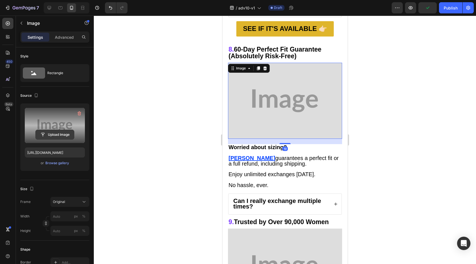
click at [69, 131] on input "file" at bounding box center [55, 134] width 38 height 9
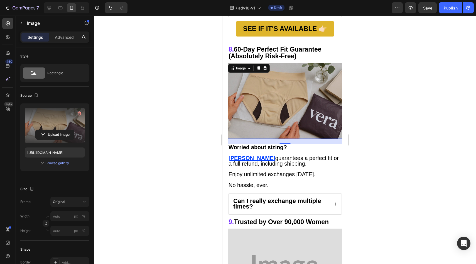
type input "[URL][DOMAIN_NAME]"
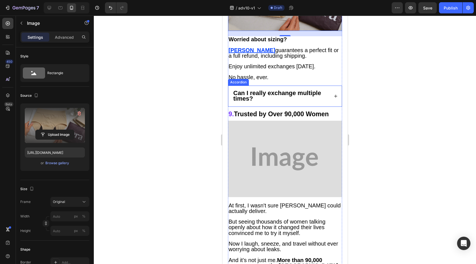
scroll to position [2310, 0]
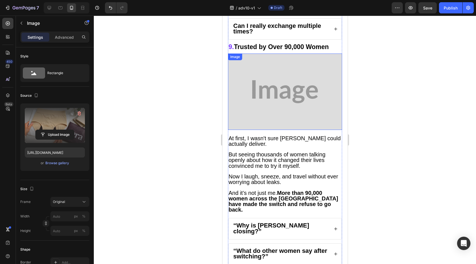
drag, startPoint x: 265, startPoint y: 55, endPoint x: 239, endPoint y: 70, distance: 29.4
click at [265, 55] on img at bounding box center [285, 91] width 114 height 76
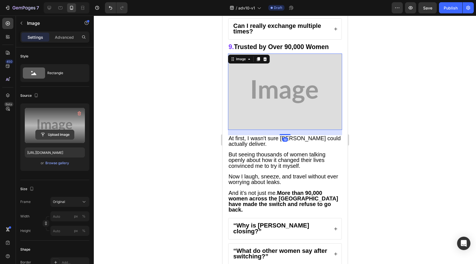
click at [58, 133] on input "file" at bounding box center [55, 134] width 38 height 9
